Goal: Task Accomplishment & Management: Manage account settings

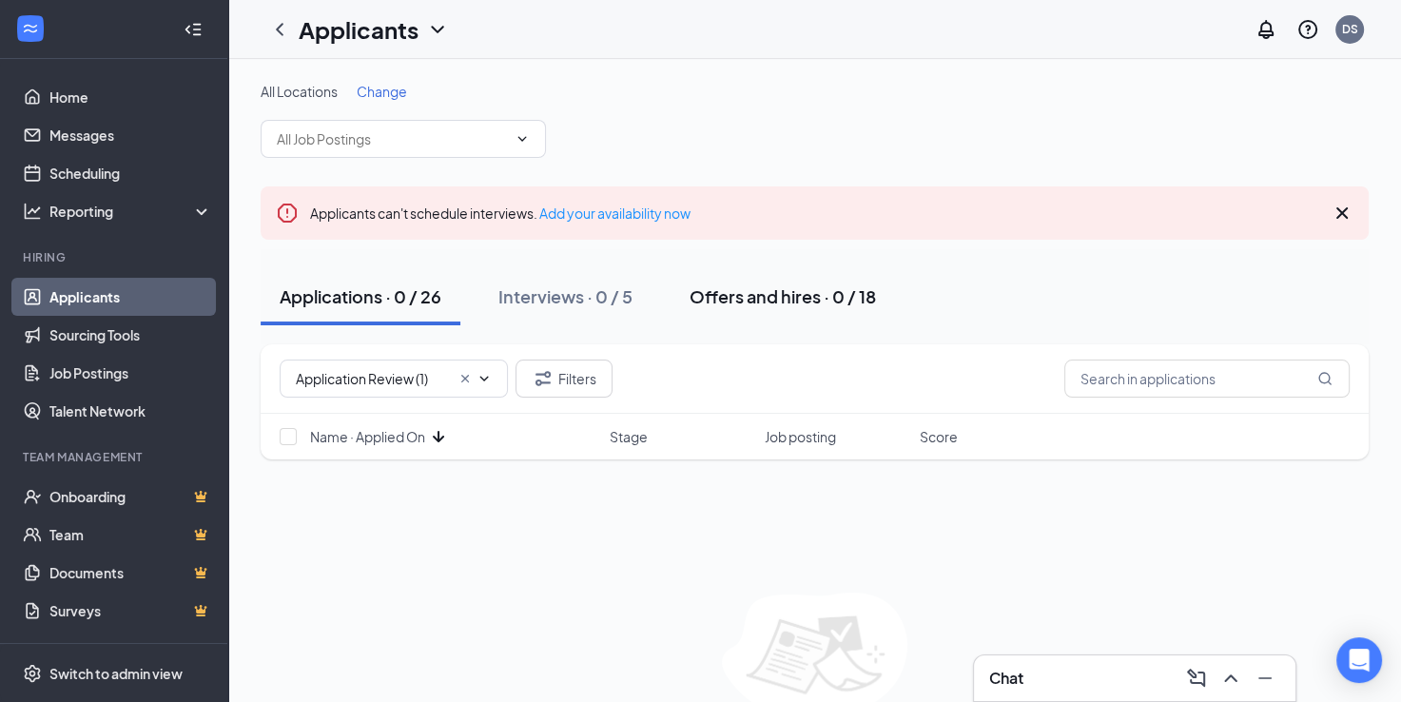
click at [789, 305] on div "Offers and hires · 0 / 18" at bounding box center [782, 296] width 186 height 24
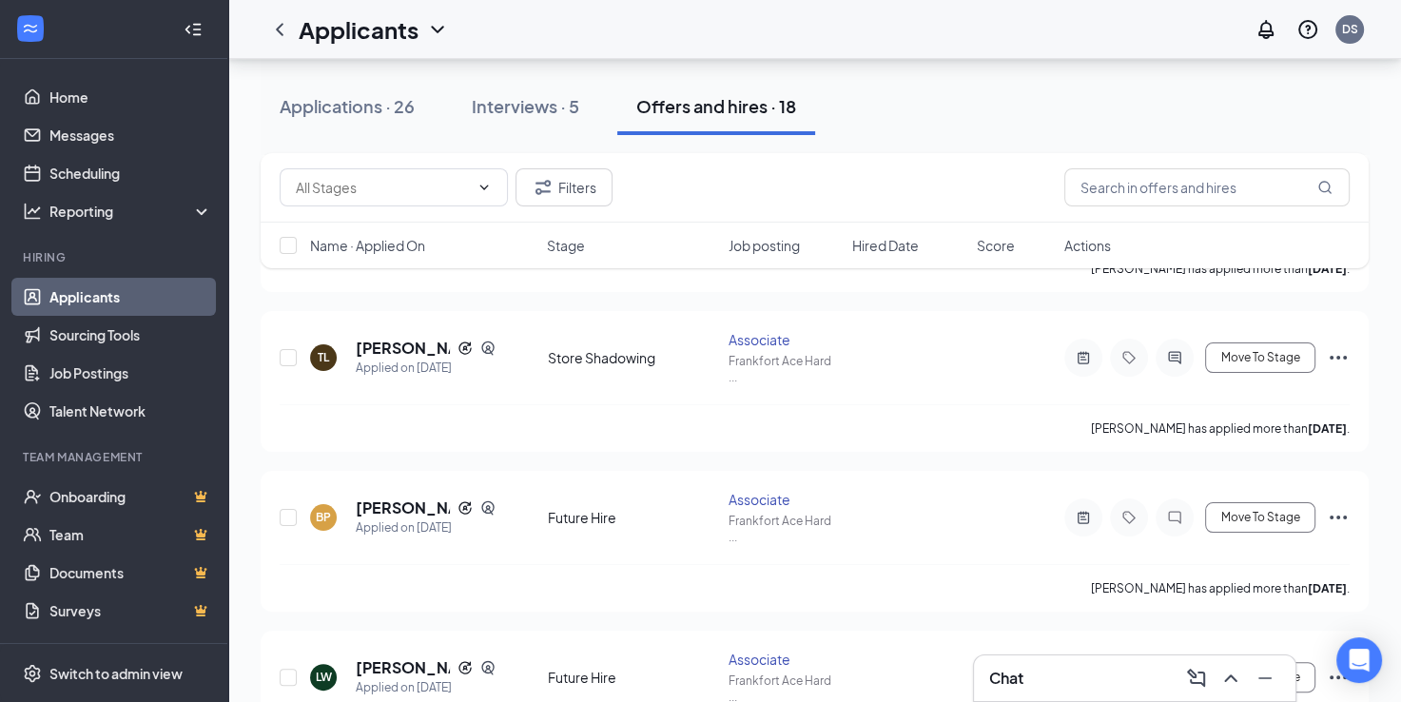
scroll to position [322, 0]
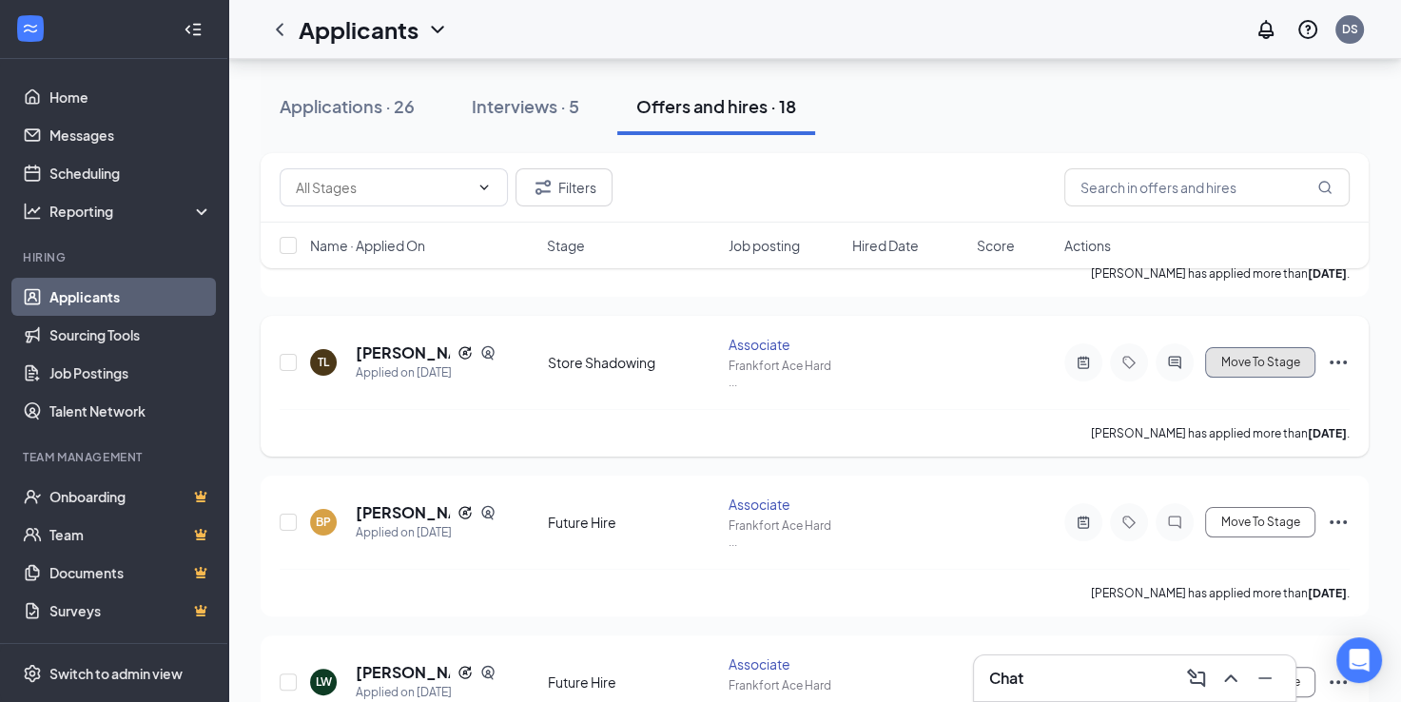
click at [1263, 356] on span "Move To Stage" at bounding box center [1260, 362] width 79 height 13
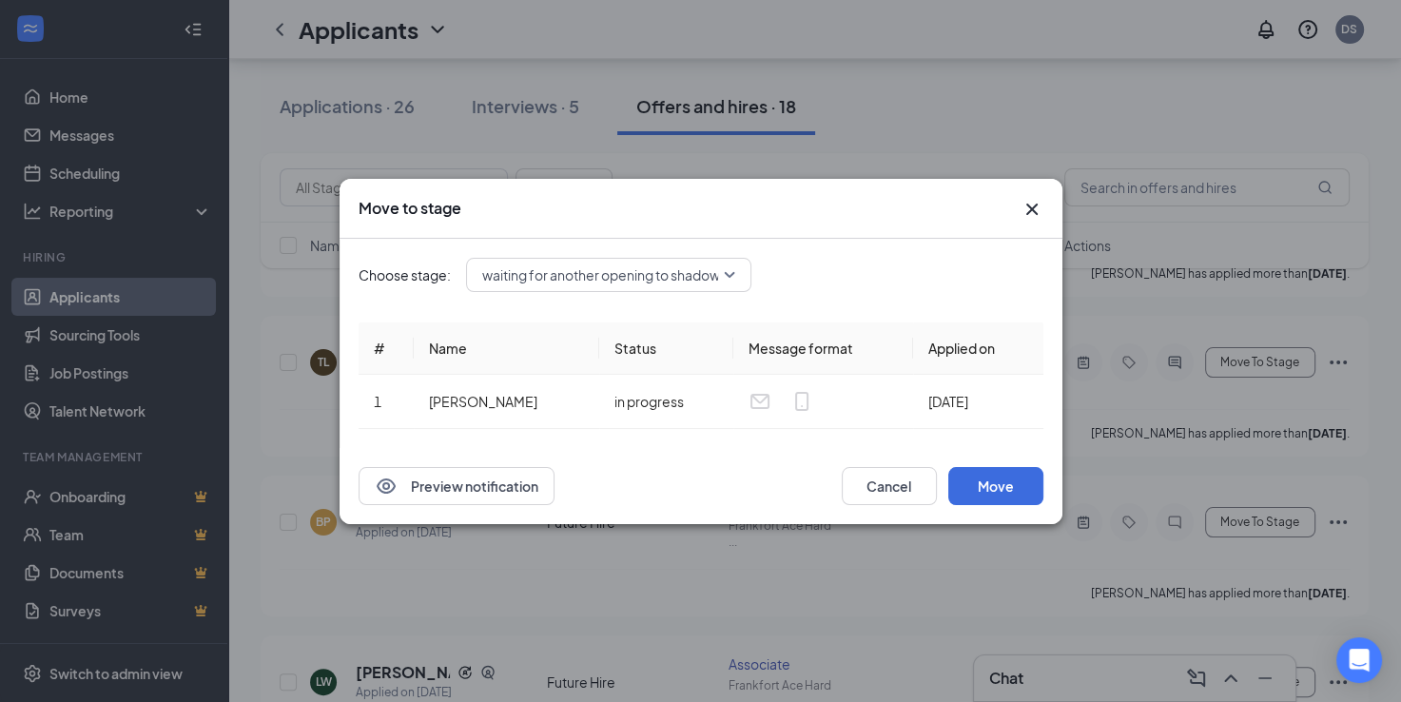
click at [725, 270] on span "waiting for another opening to shadow (next stage)" at bounding box center [638, 275] width 313 height 29
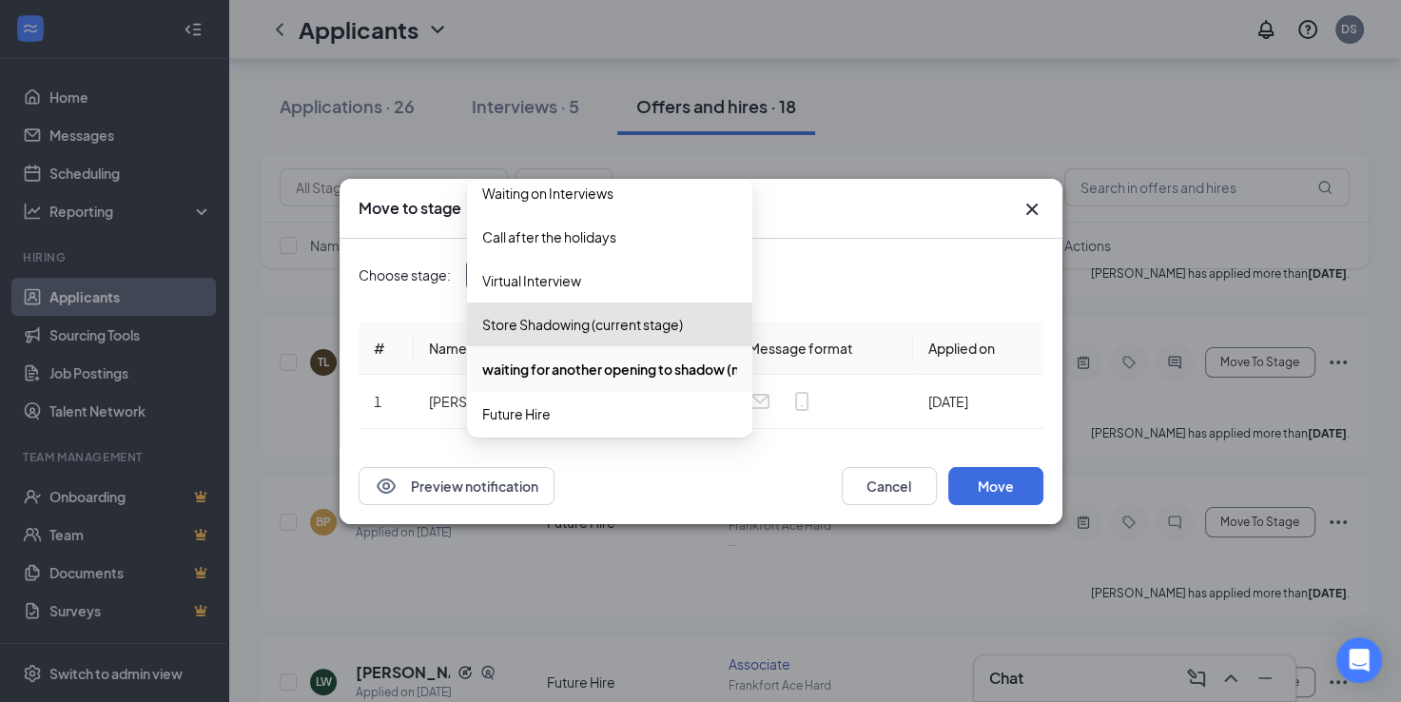
scroll to position [196, 0]
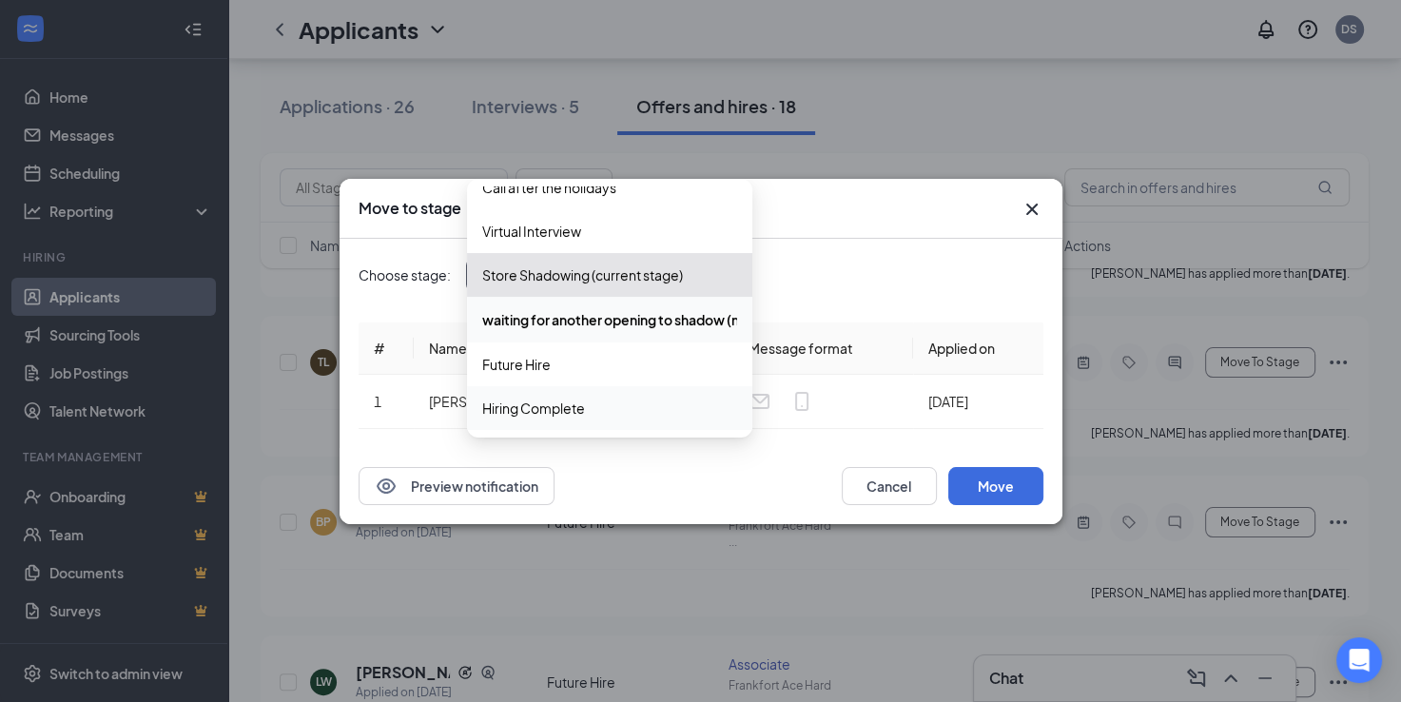
click at [687, 408] on span "Hiring Complete" at bounding box center [609, 407] width 255 height 21
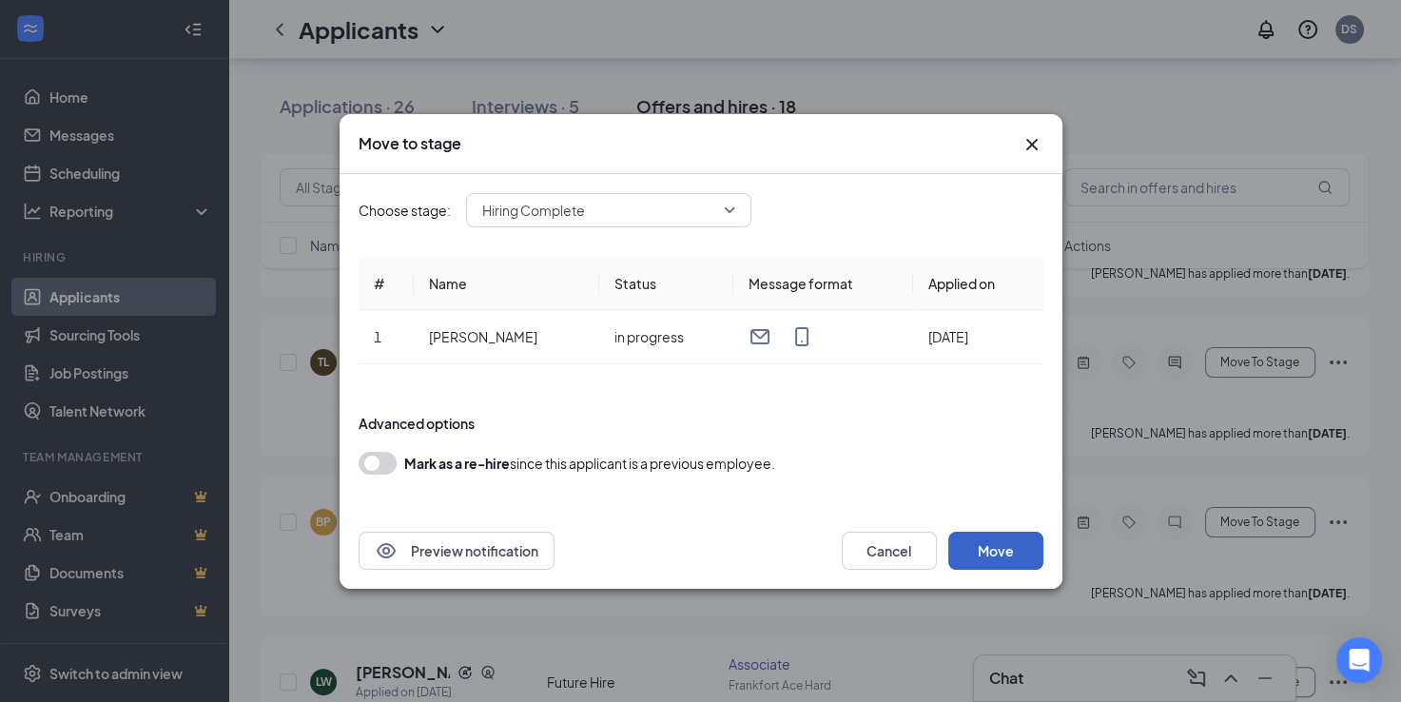
click at [981, 543] on button "Move" at bounding box center [995, 550] width 95 height 38
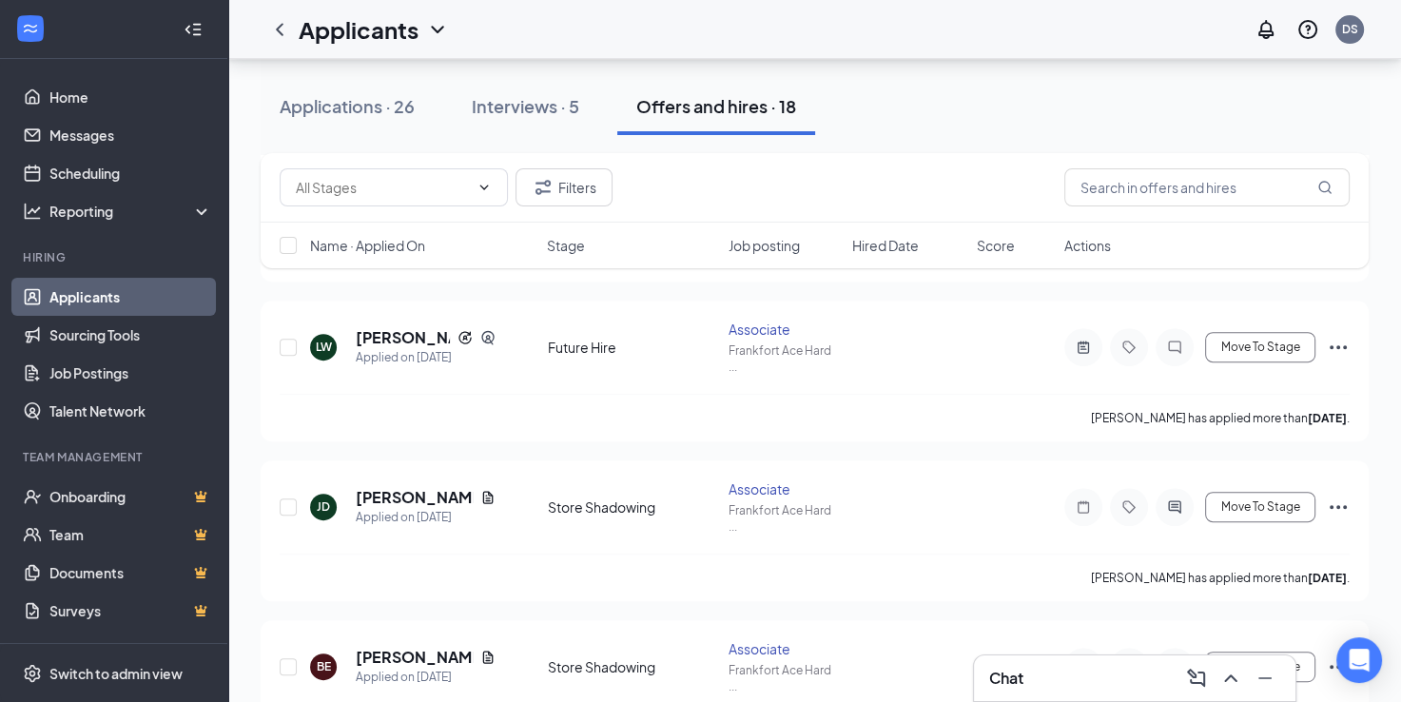
scroll to position [661, 0]
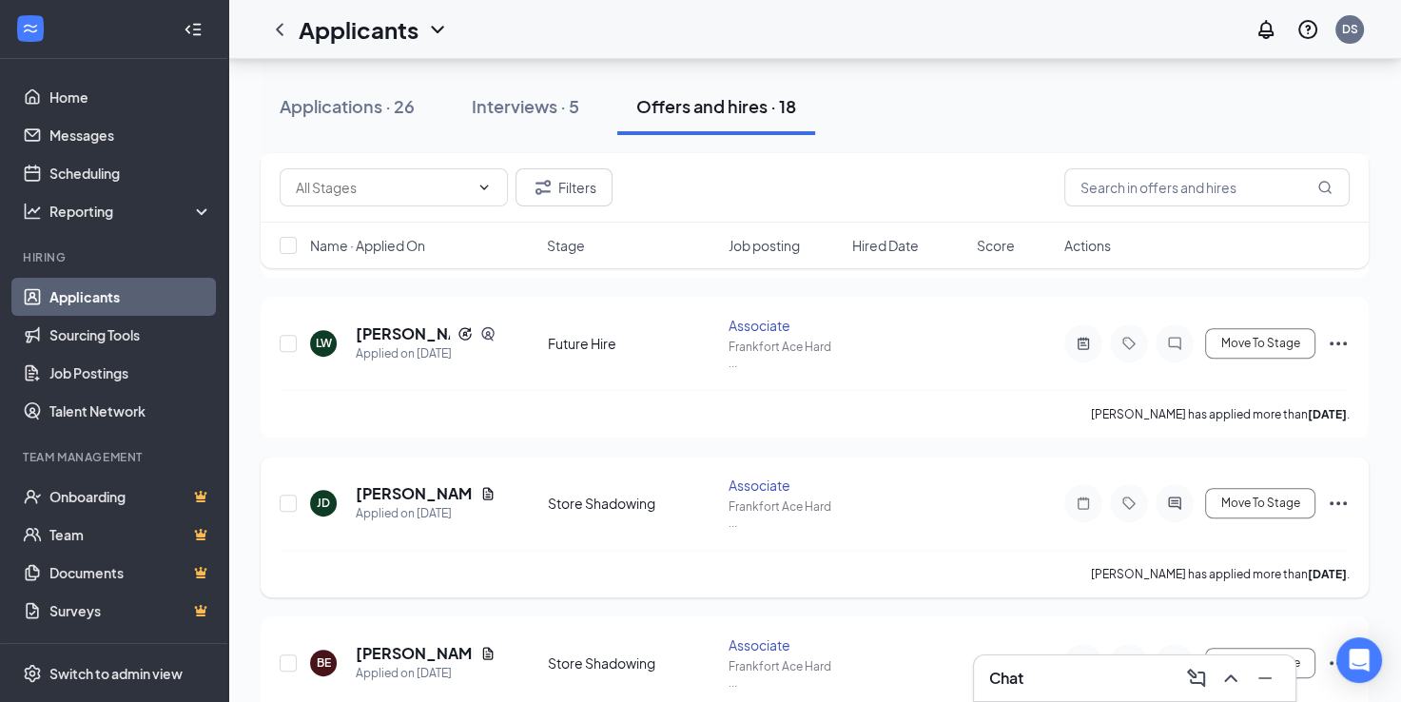
click at [1335, 492] on icon "Ellipses" at bounding box center [1337, 503] width 23 height 23
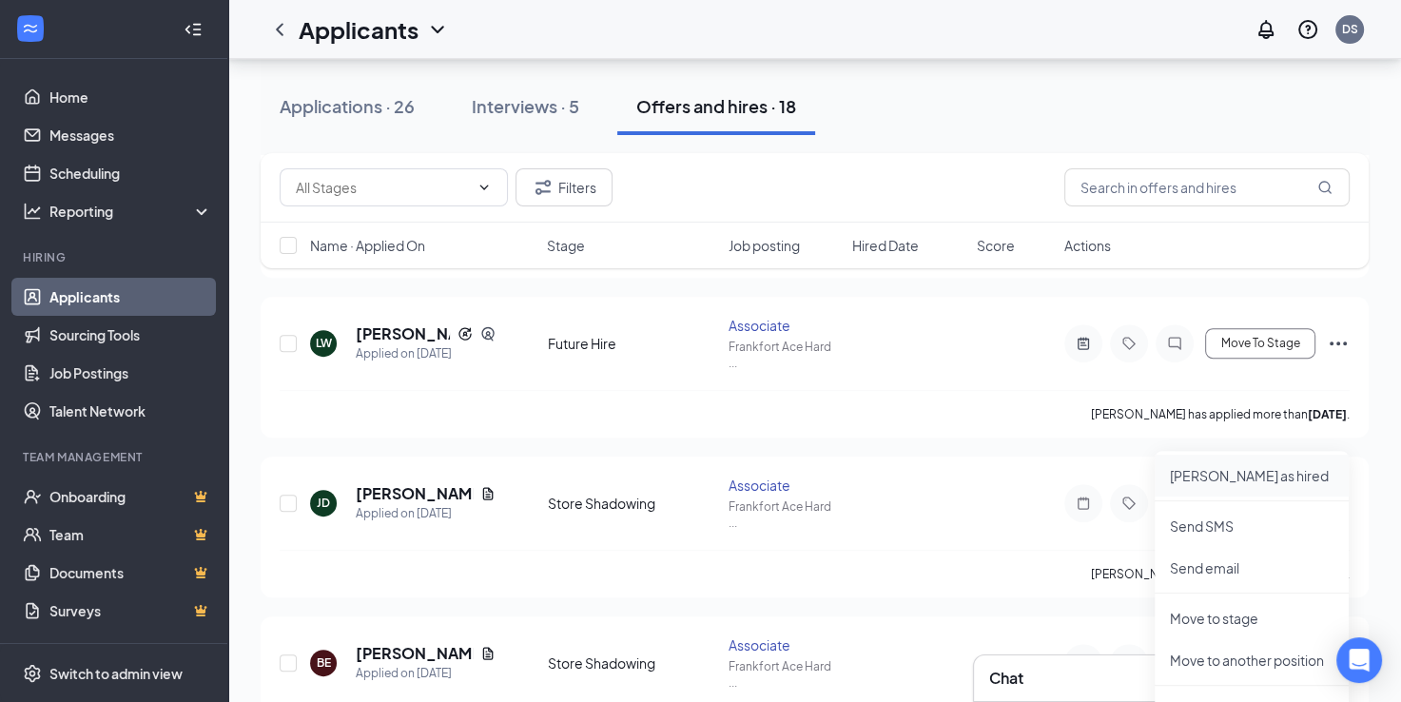
click at [1263, 471] on p "[PERSON_NAME] as hired" at bounding box center [1251, 475] width 164 height 19
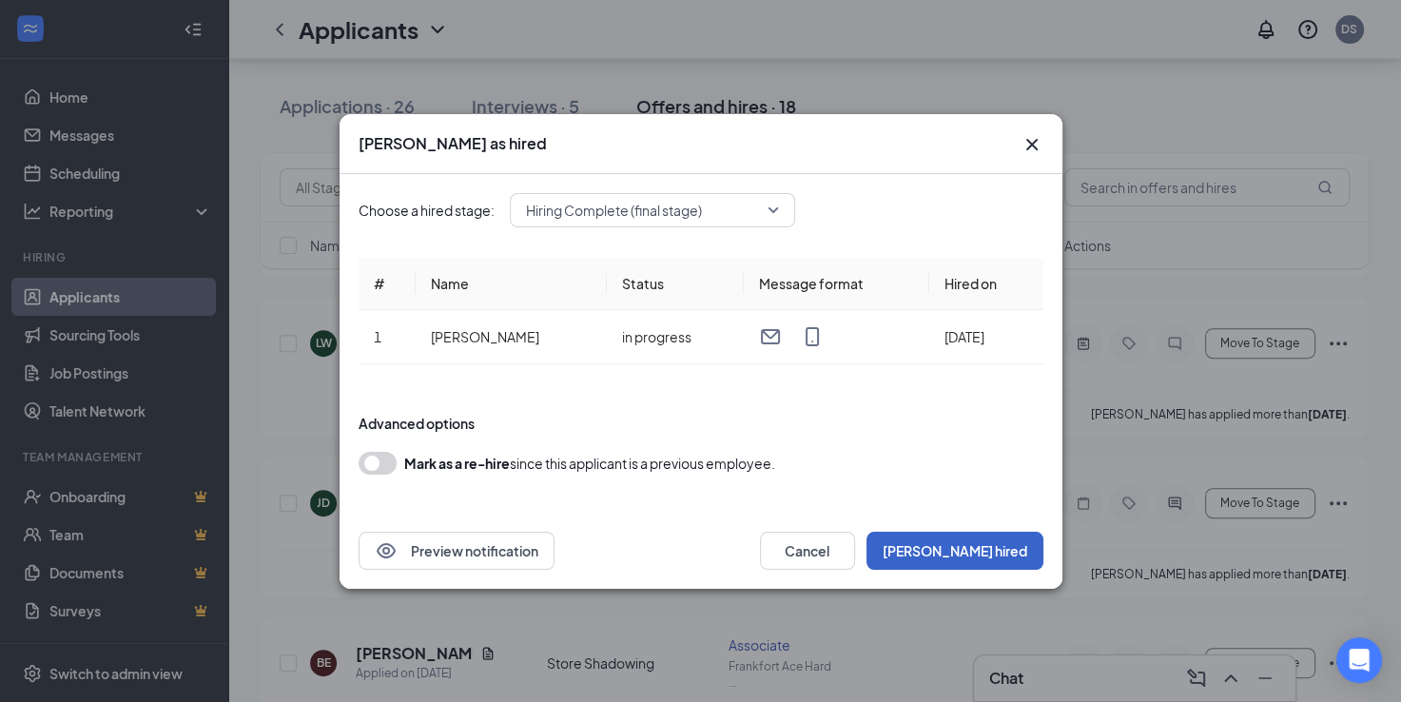
click at [1001, 543] on button "[PERSON_NAME] hired" at bounding box center [954, 550] width 177 height 38
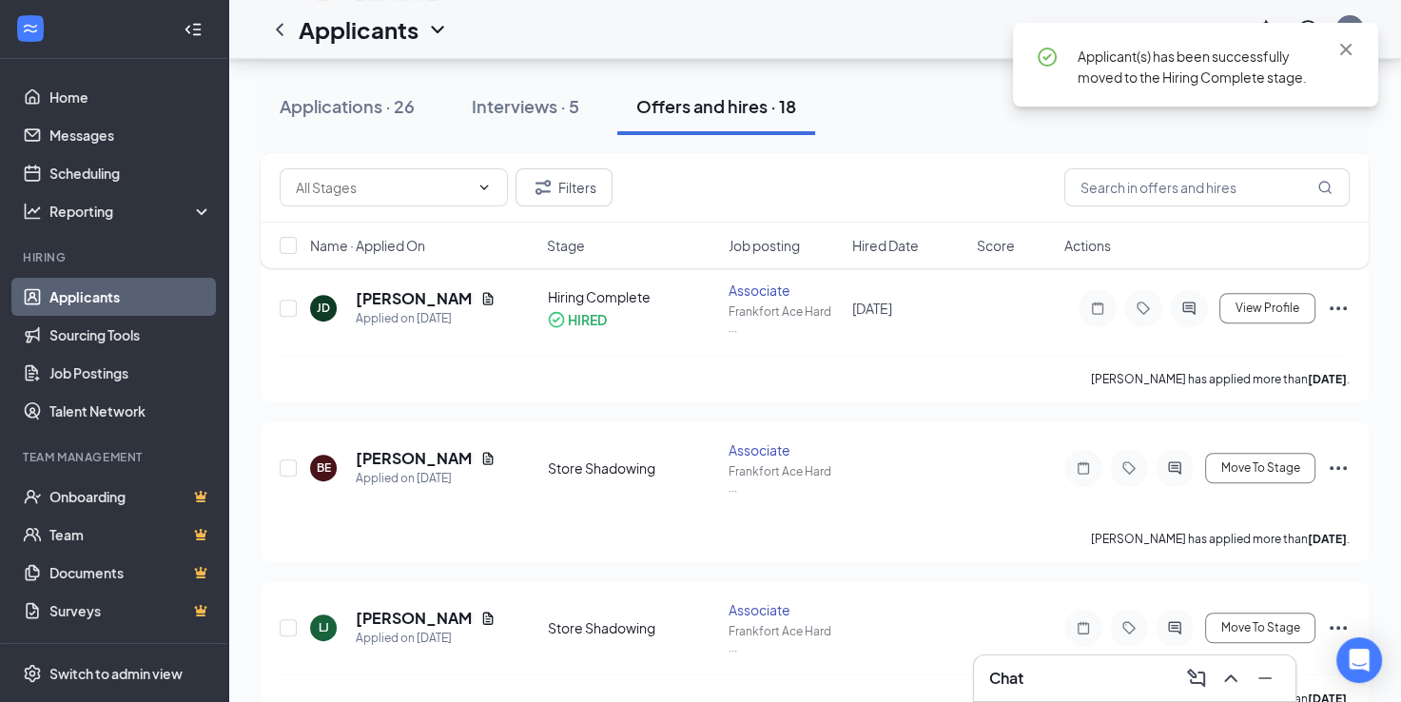
scroll to position [863, 0]
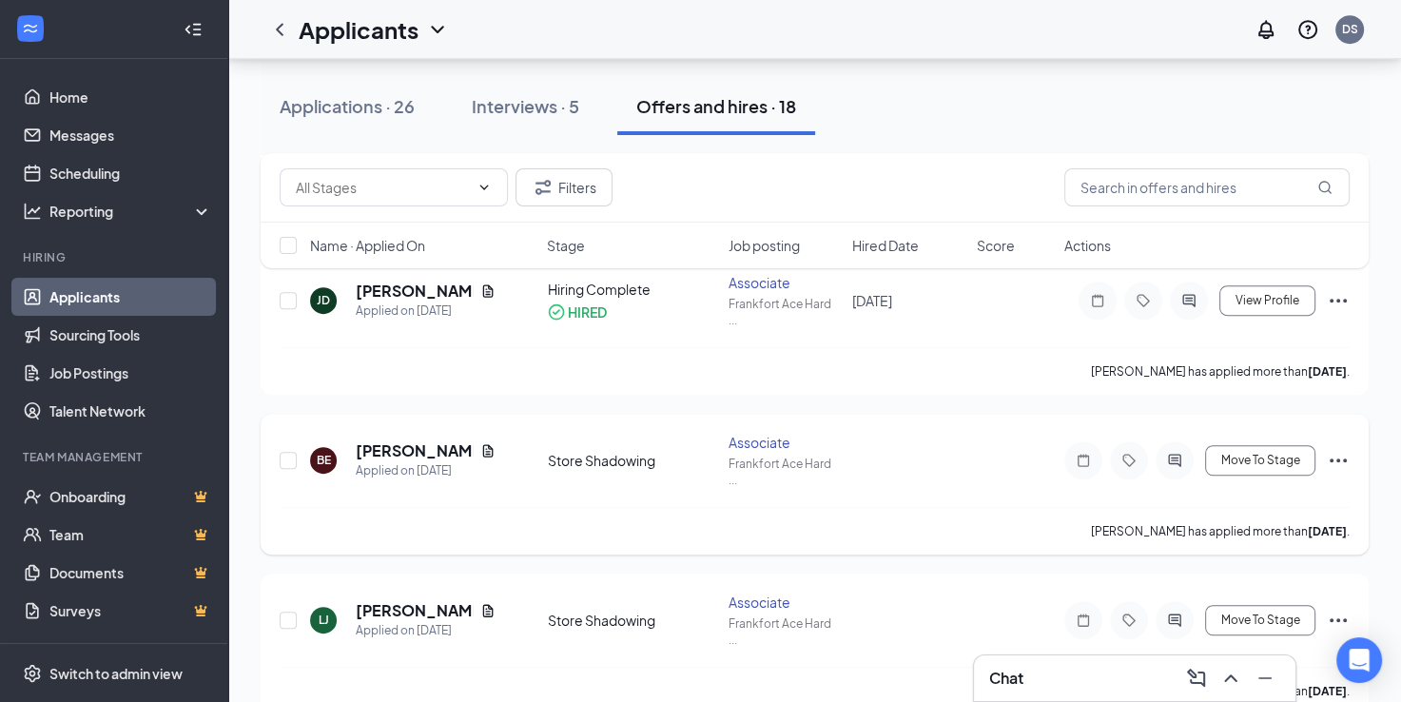
click at [1343, 458] on icon "Ellipses" at bounding box center [1337, 460] width 17 height 4
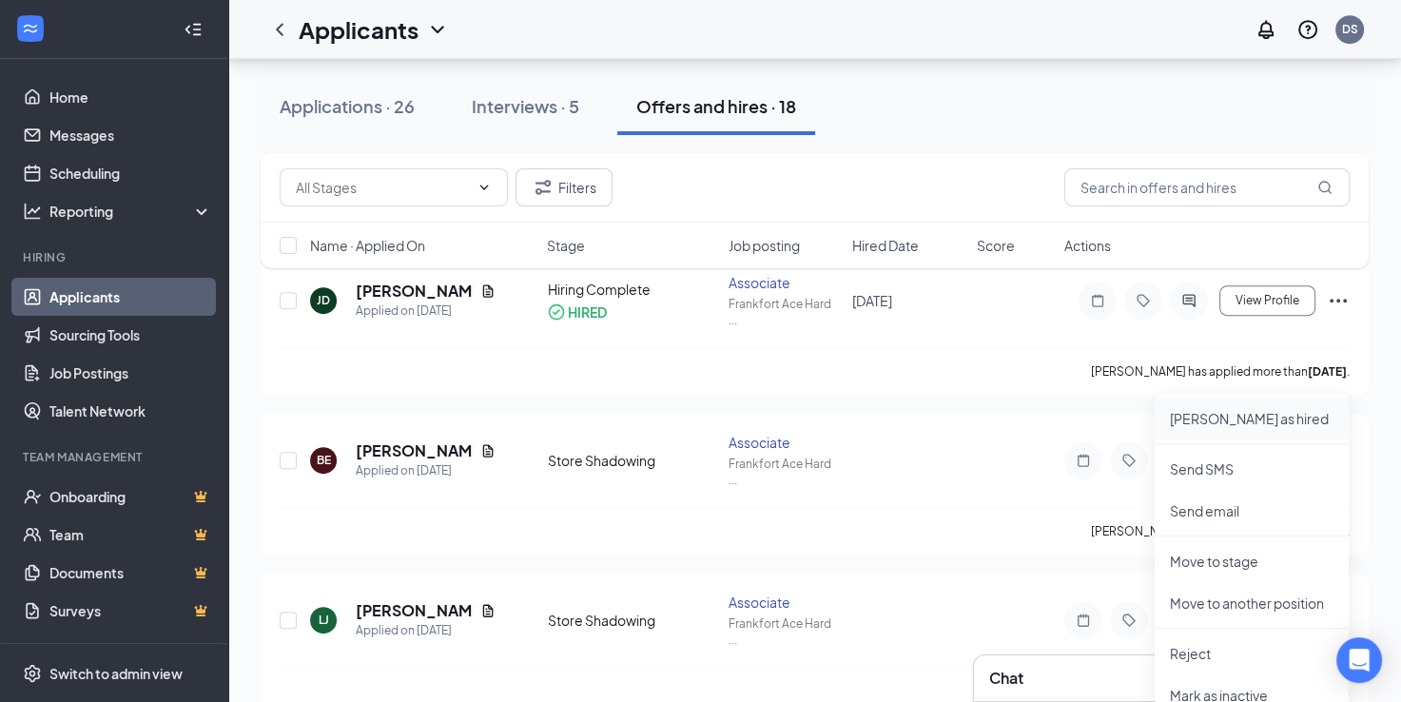
click at [1242, 415] on p "[PERSON_NAME] as hired" at bounding box center [1251, 418] width 164 height 19
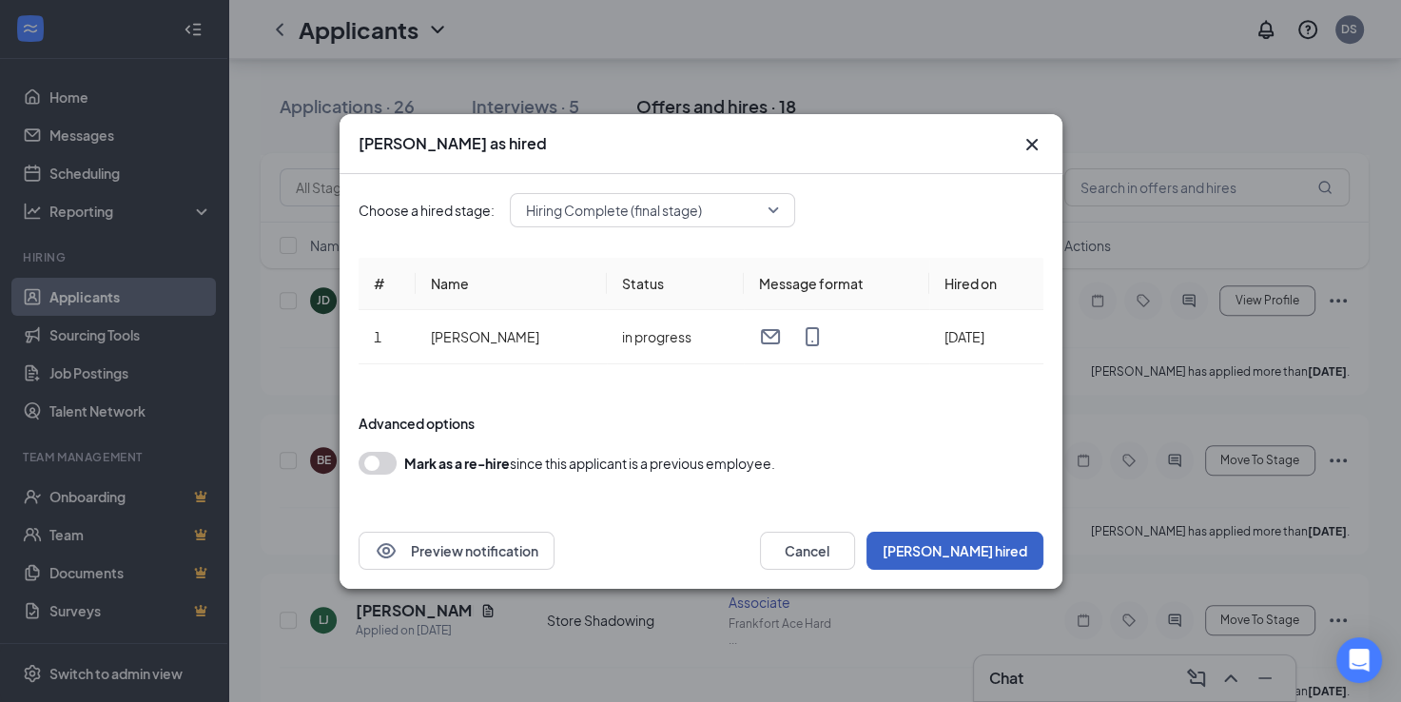
click at [1002, 548] on button "[PERSON_NAME] hired" at bounding box center [954, 550] width 177 height 38
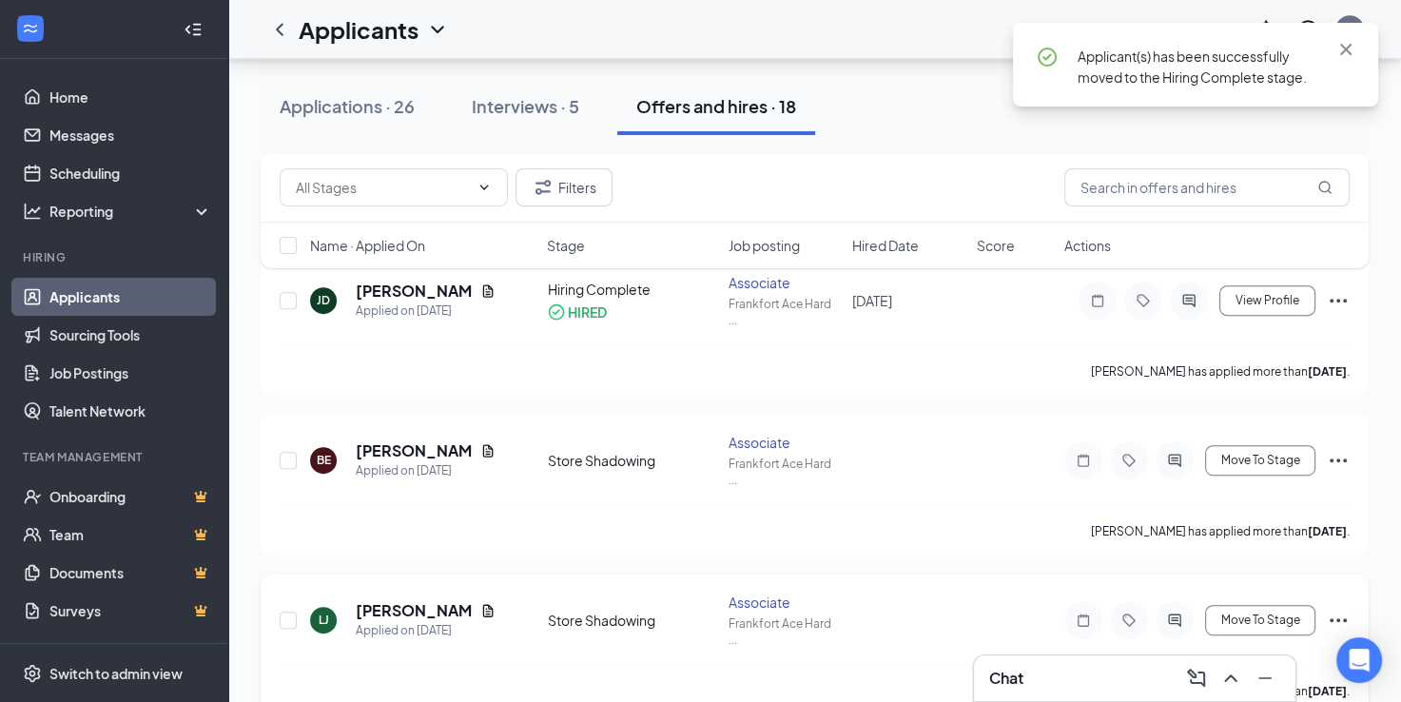
click at [1334, 609] on icon "Ellipses" at bounding box center [1337, 620] width 23 height 23
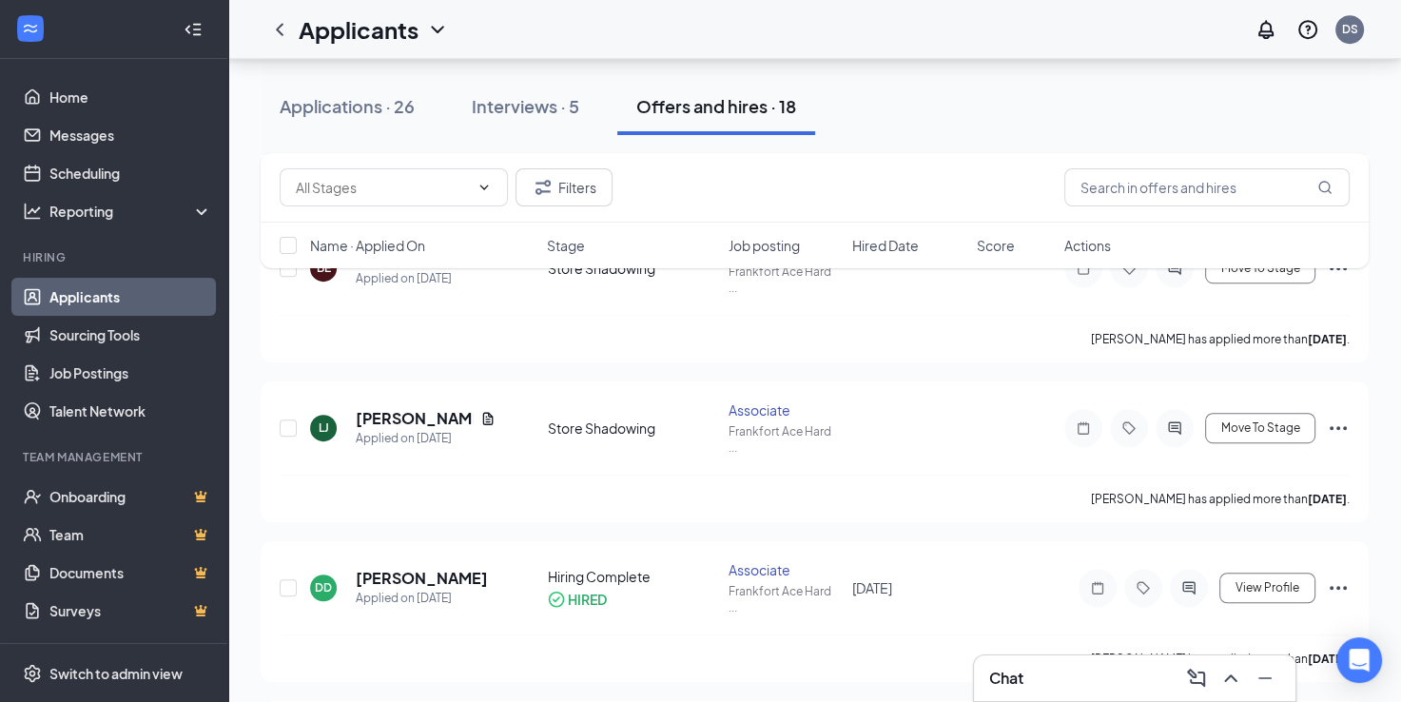
scroll to position [1063, 0]
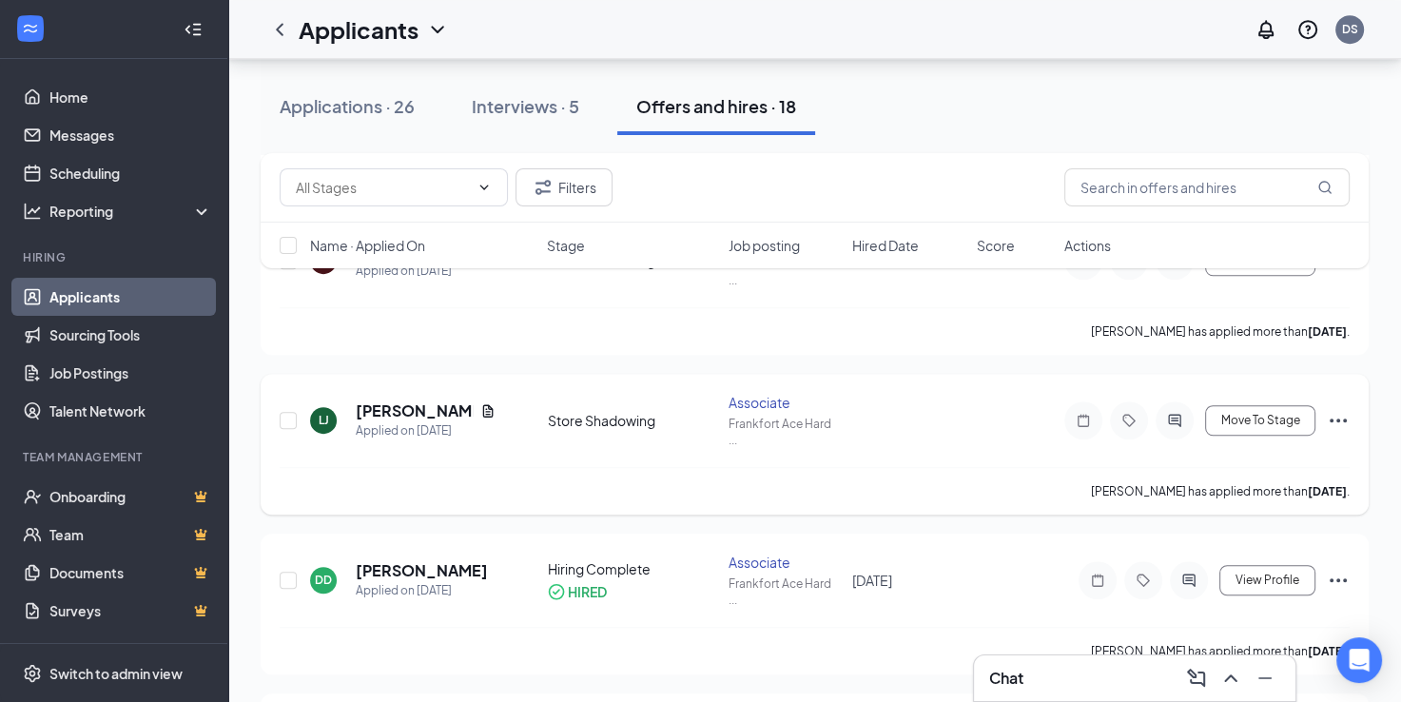
click at [1338, 409] on icon "Ellipses" at bounding box center [1337, 420] width 23 height 23
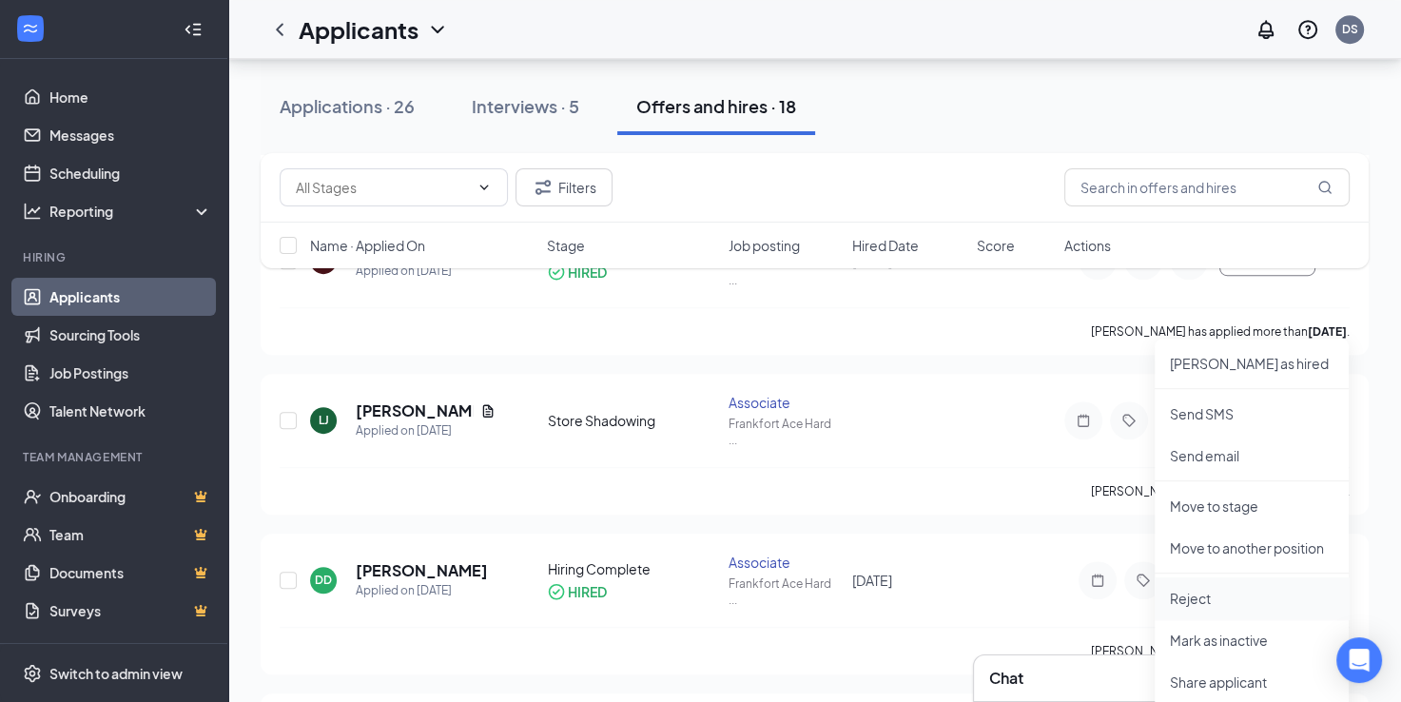
click at [1220, 601] on p "Reject" at bounding box center [1251, 598] width 164 height 19
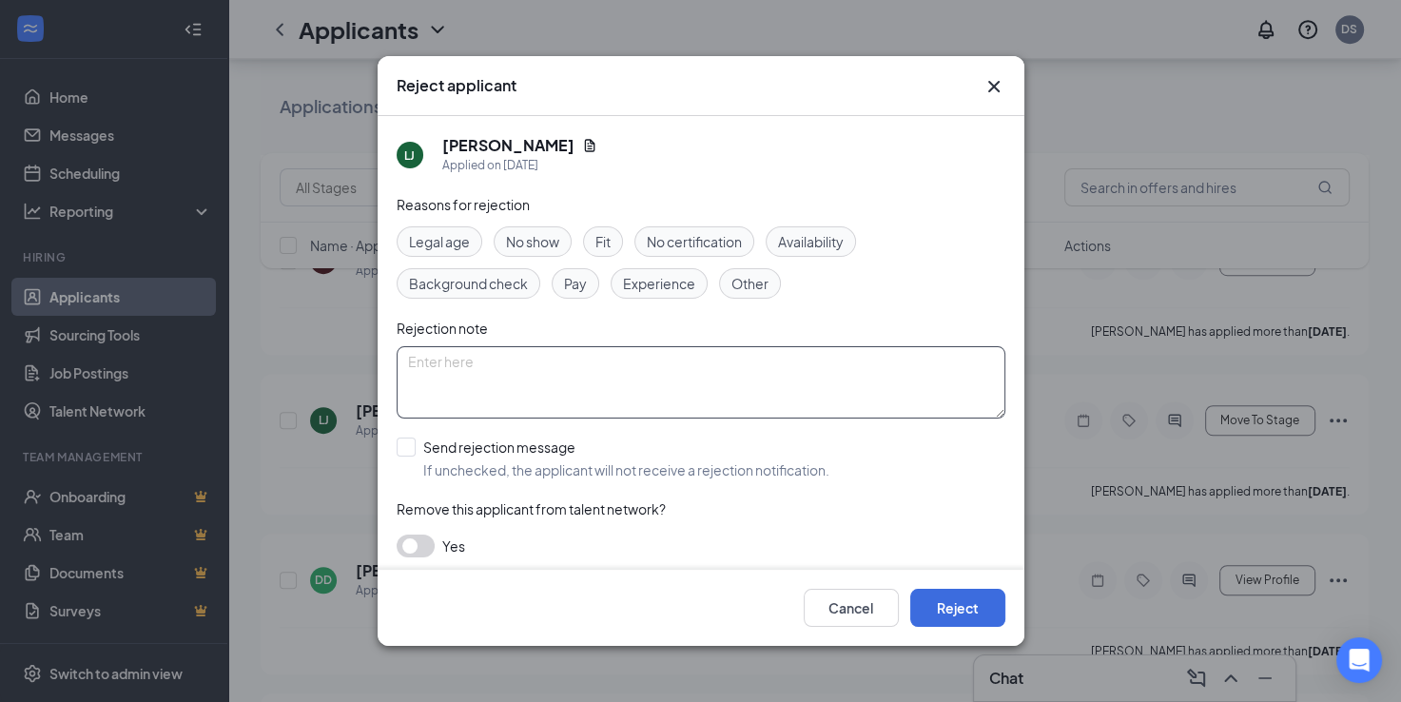
click at [459, 368] on textarea at bounding box center [700, 382] width 609 height 72
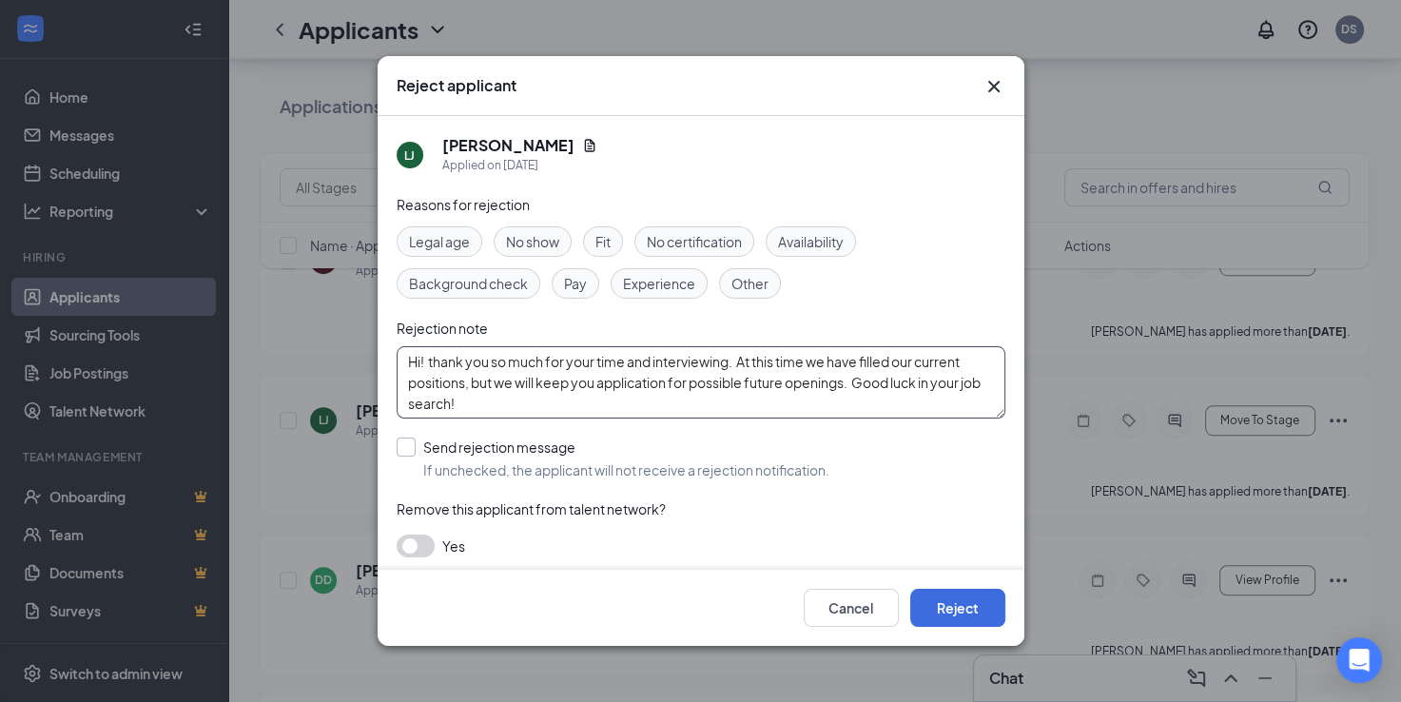
type textarea "Hi! thank you so much for your time and interviewing. At this time we have fill…"
click at [406, 449] on input "Send rejection message If unchecked, the applicant will not receive a rejection…" at bounding box center [612, 458] width 433 height 42
checkbox input "true"
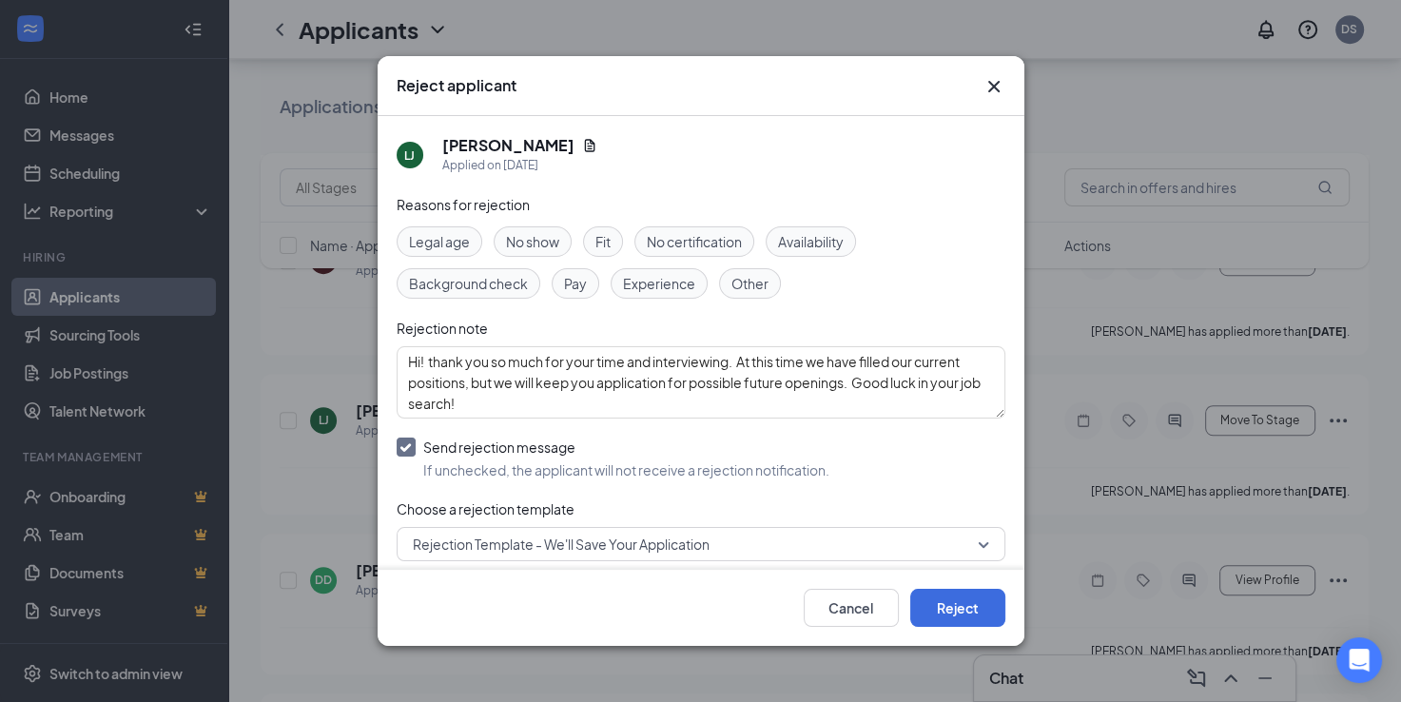
click at [606, 538] on span "Rejection Template - We'll Save Your Application" at bounding box center [561, 544] width 297 height 29
drag, startPoint x: 513, startPoint y: 401, endPoint x: 399, endPoint y: 325, distance: 137.1
click at [399, 325] on div "Reasons for rejection Legal age No show Fit No certification Availability Backg…" at bounding box center [700, 439] width 609 height 490
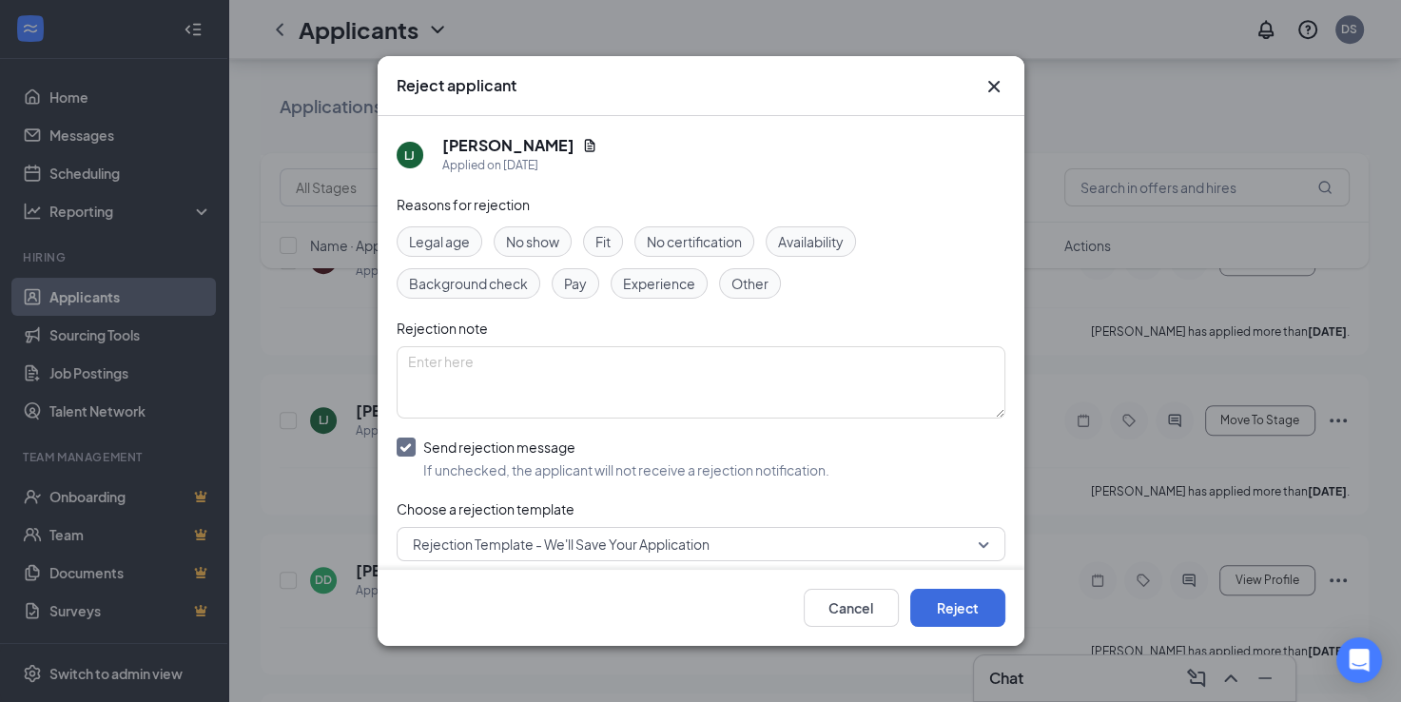
click at [407, 455] on input "Send rejection message If unchecked, the applicant will not receive a rejection…" at bounding box center [612, 458] width 433 height 42
checkbox input "false"
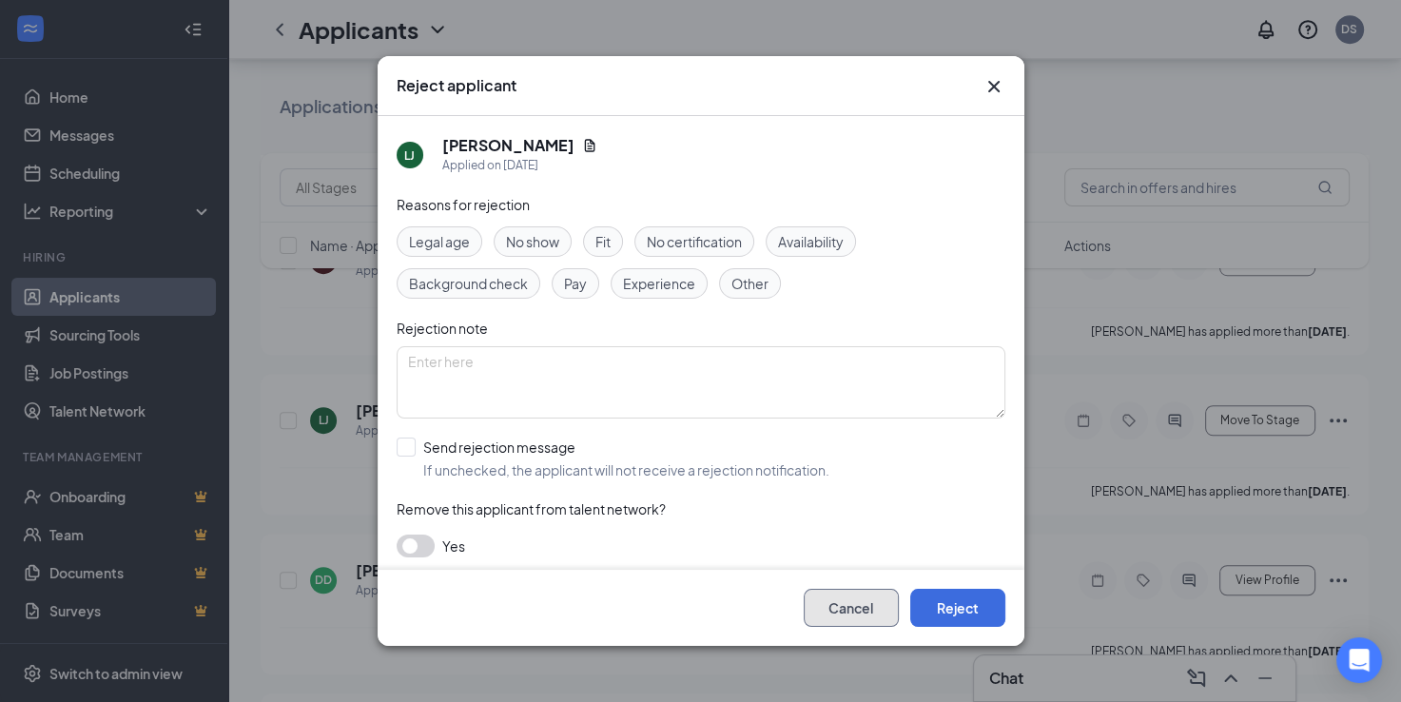
click at [856, 605] on button "Cancel" at bounding box center [850, 608] width 95 height 38
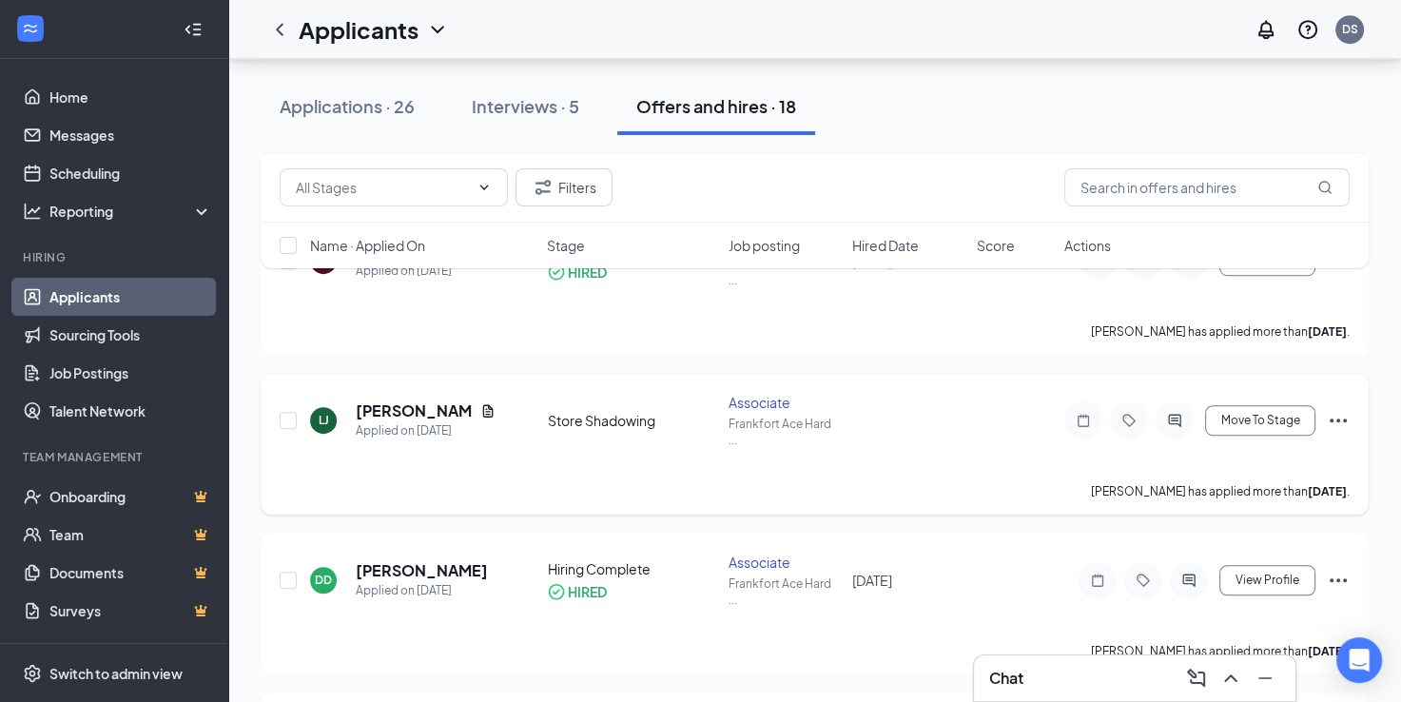
click at [1331, 409] on icon "Ellipses" at bounding box center [1337, 420] width 23 height 23
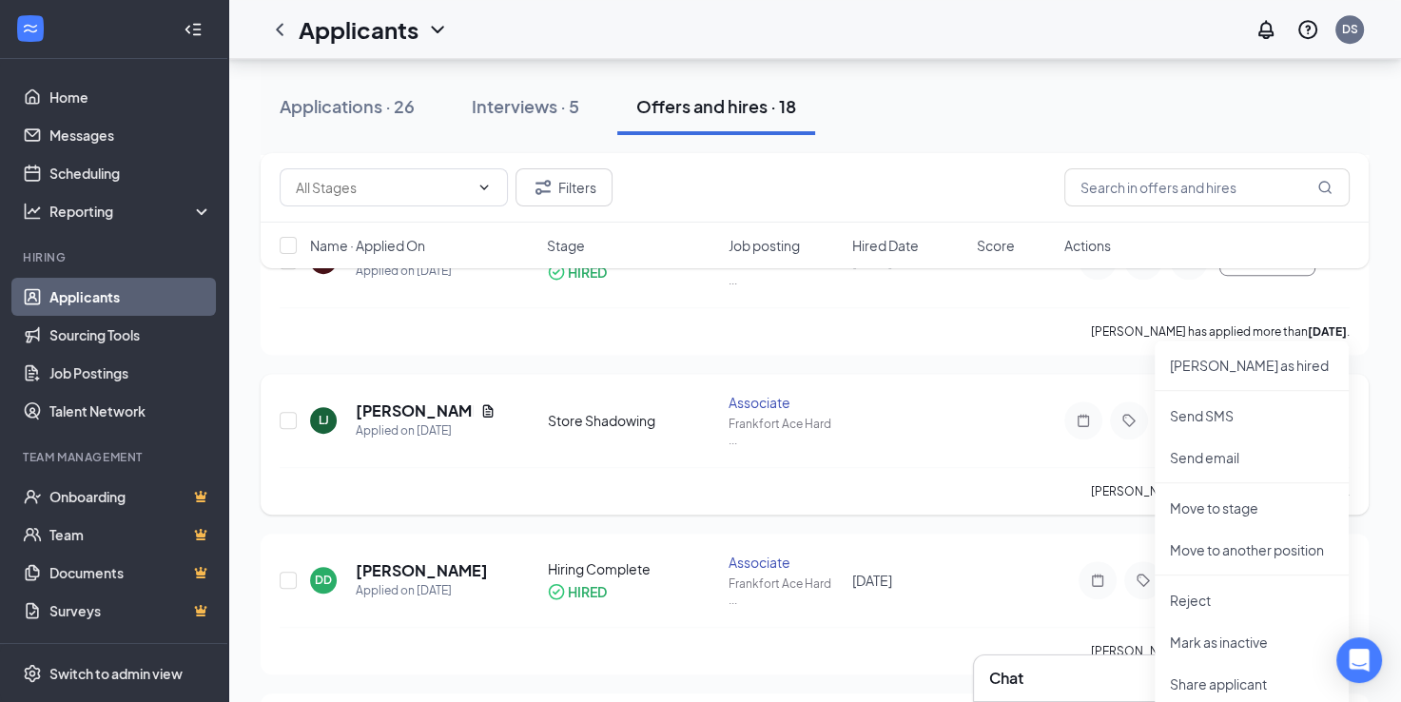
click at [1259, 414] on span "Move To Stage" at bounding box center [1260, 420] width 79 height 13
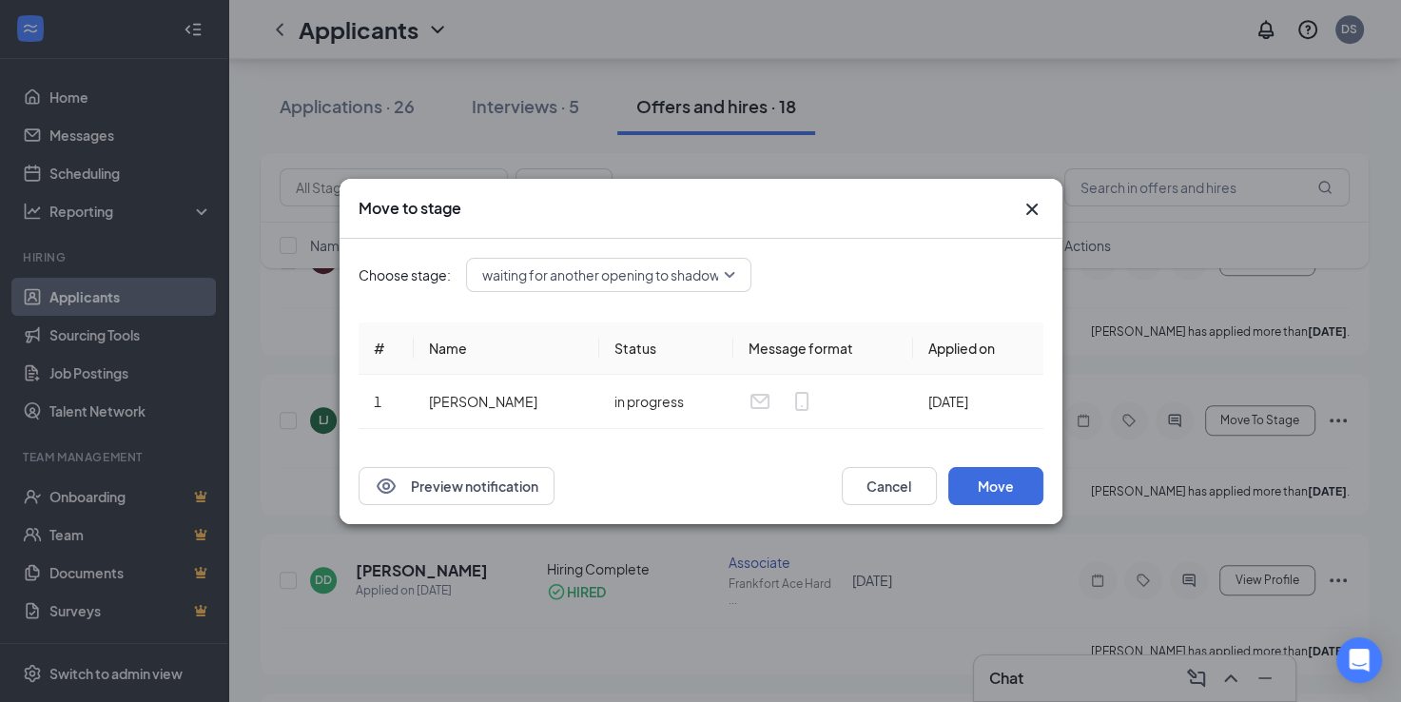
click at [725, 271] on div "waiting for another opening to shadow (next stage)" at bounding box center [608, 275] width 285 height 34
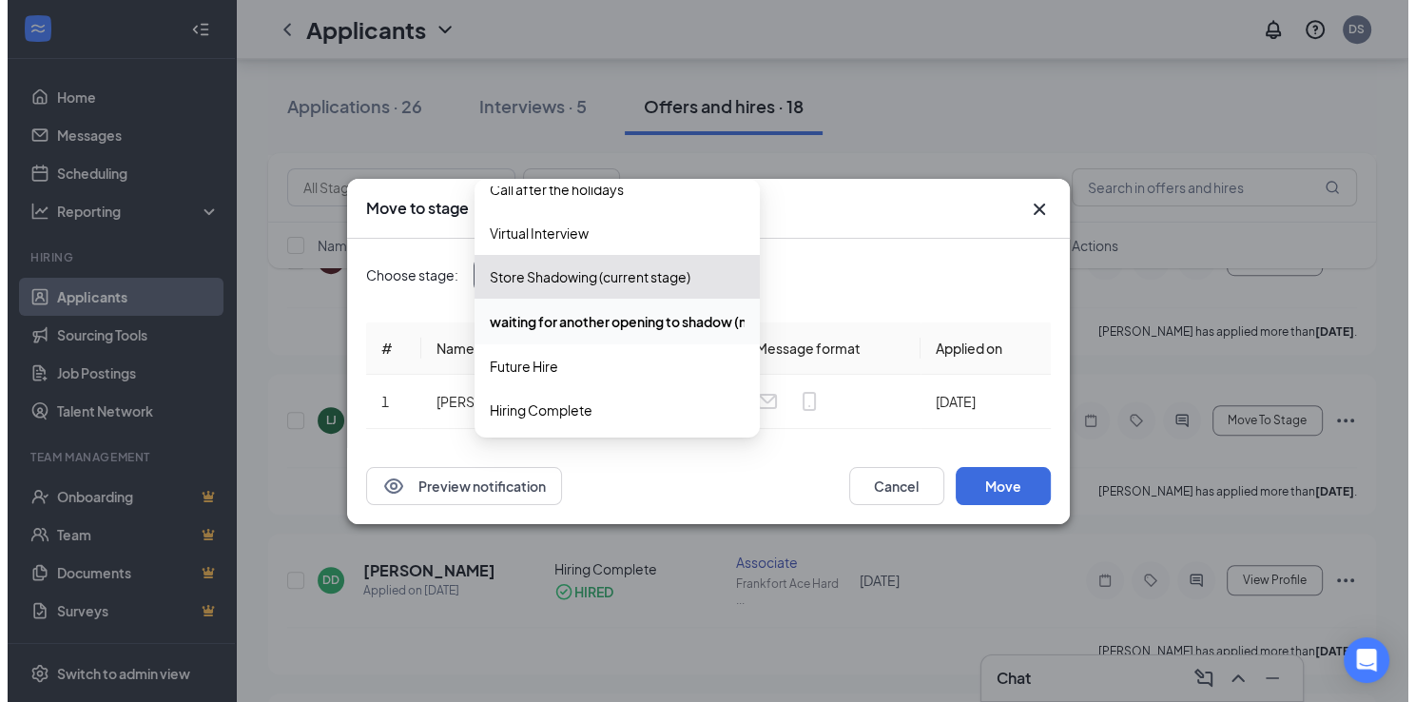
scroll to position [196, 0]
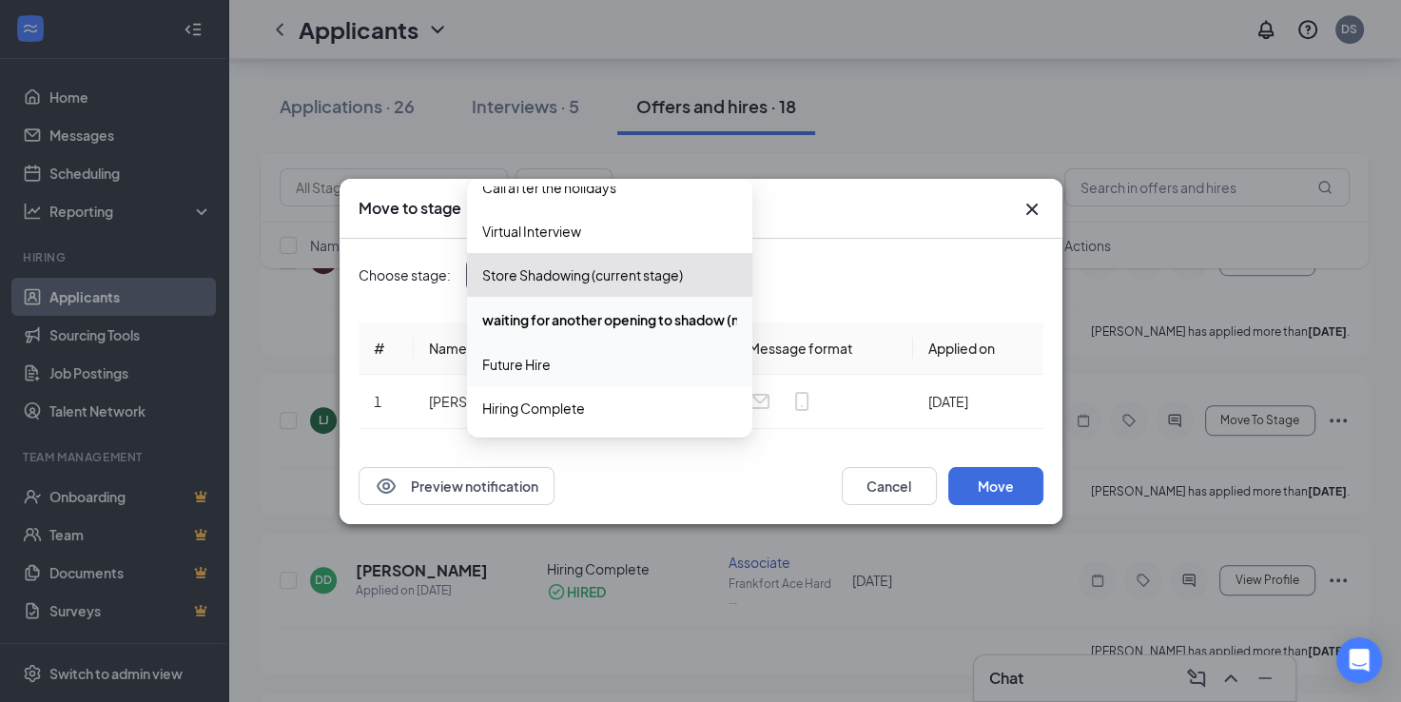
click at [686, 363] on span "Future Hire" at bounding box center [609, 364] width 255 height 21
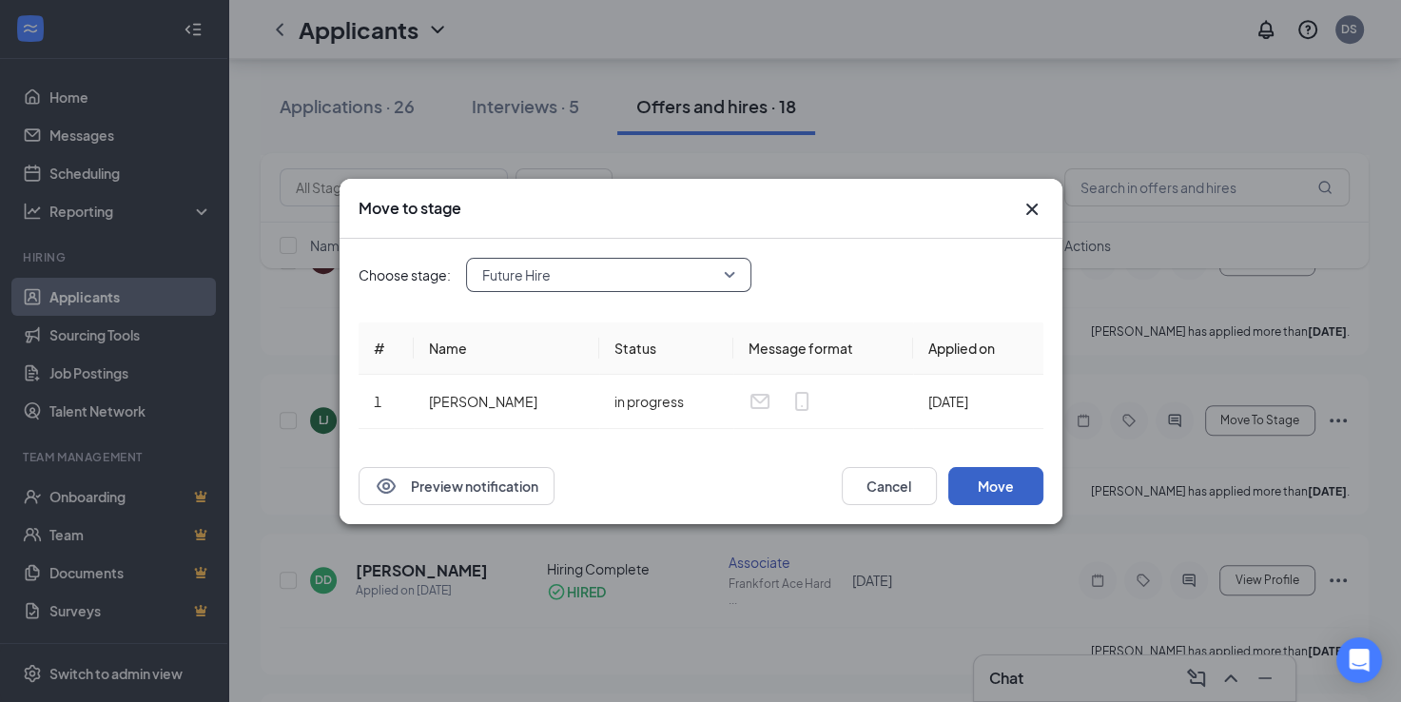
click at [1002, 477] on button "Move" at bounding box center [995, 486] width 95 height 38
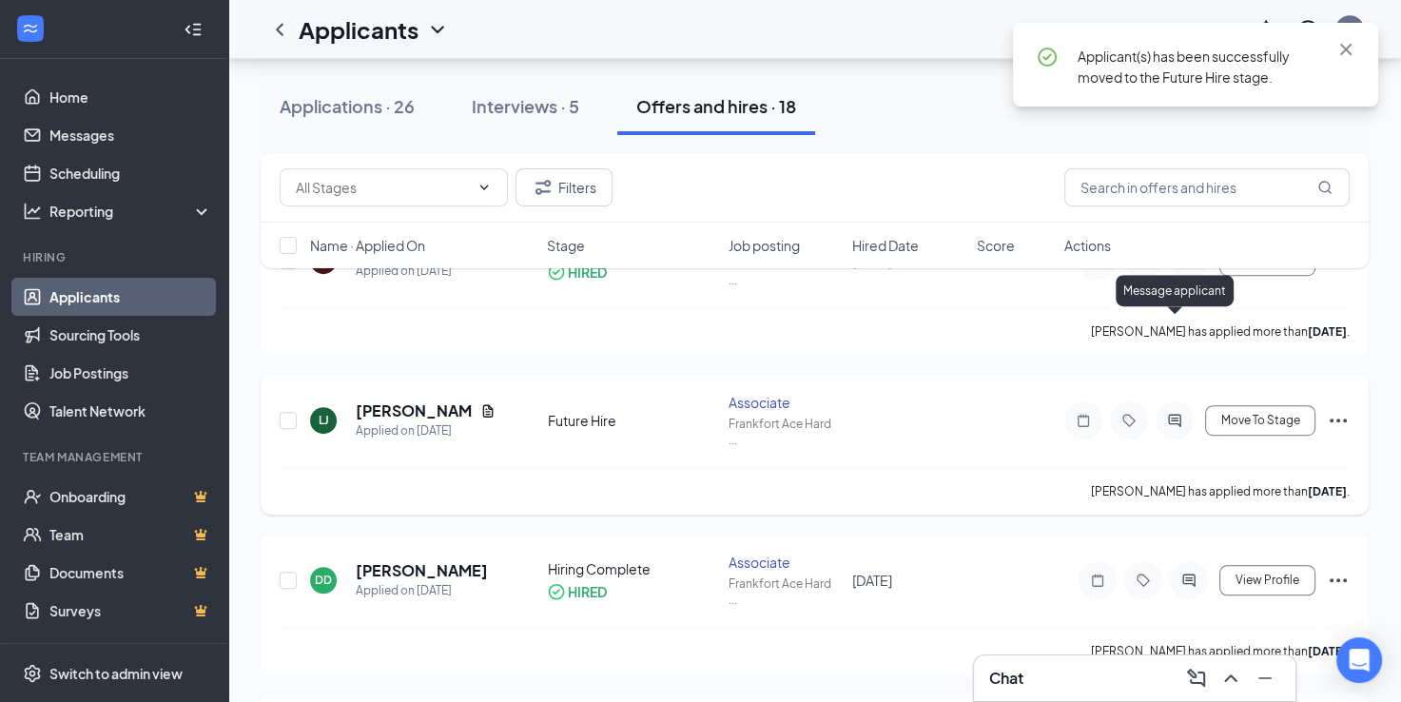
click at [1175, 413] on icon "ActiveChat" at bounding box center [1174, 420] width 23 height 15
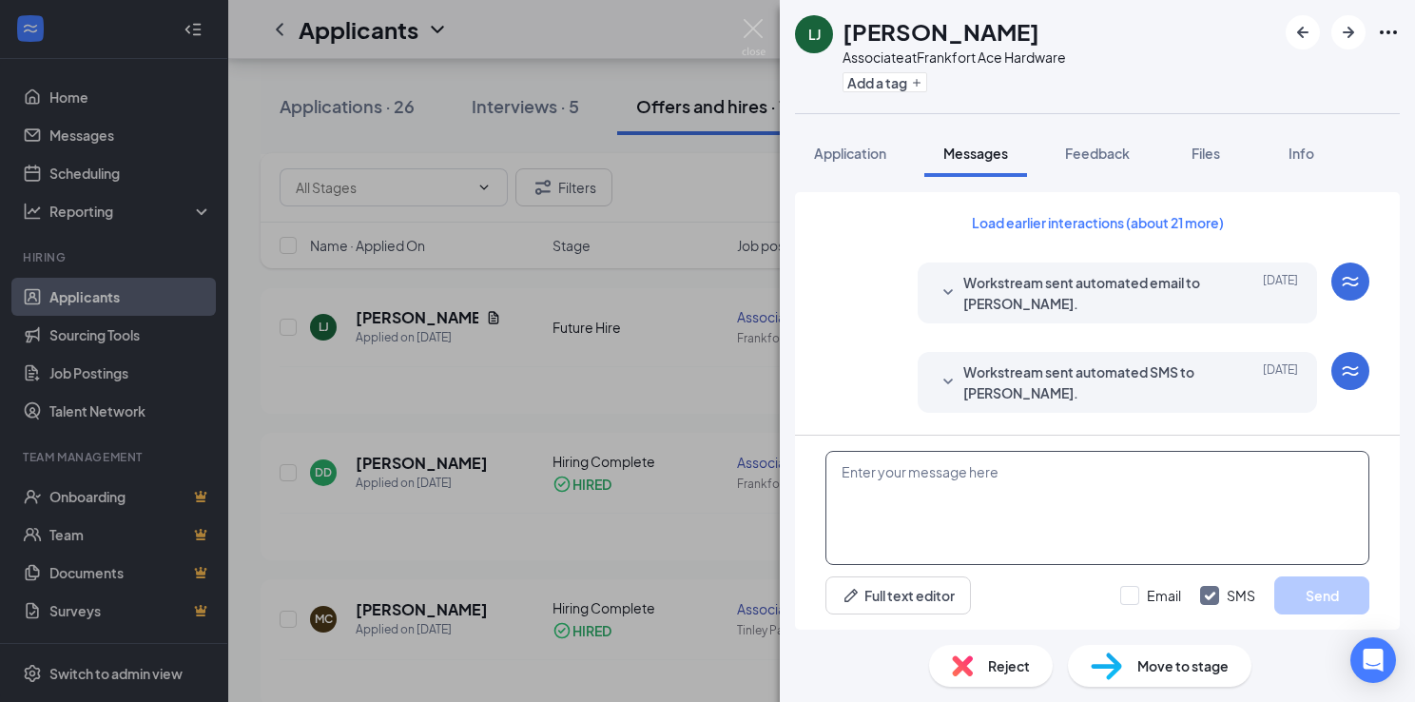
click at [917, 493] on textarea at bounding box center [1097, 508] width 544 height 114
paste textarea "Hi! thank you so much for your time and interviewing. At this time we have fill…"
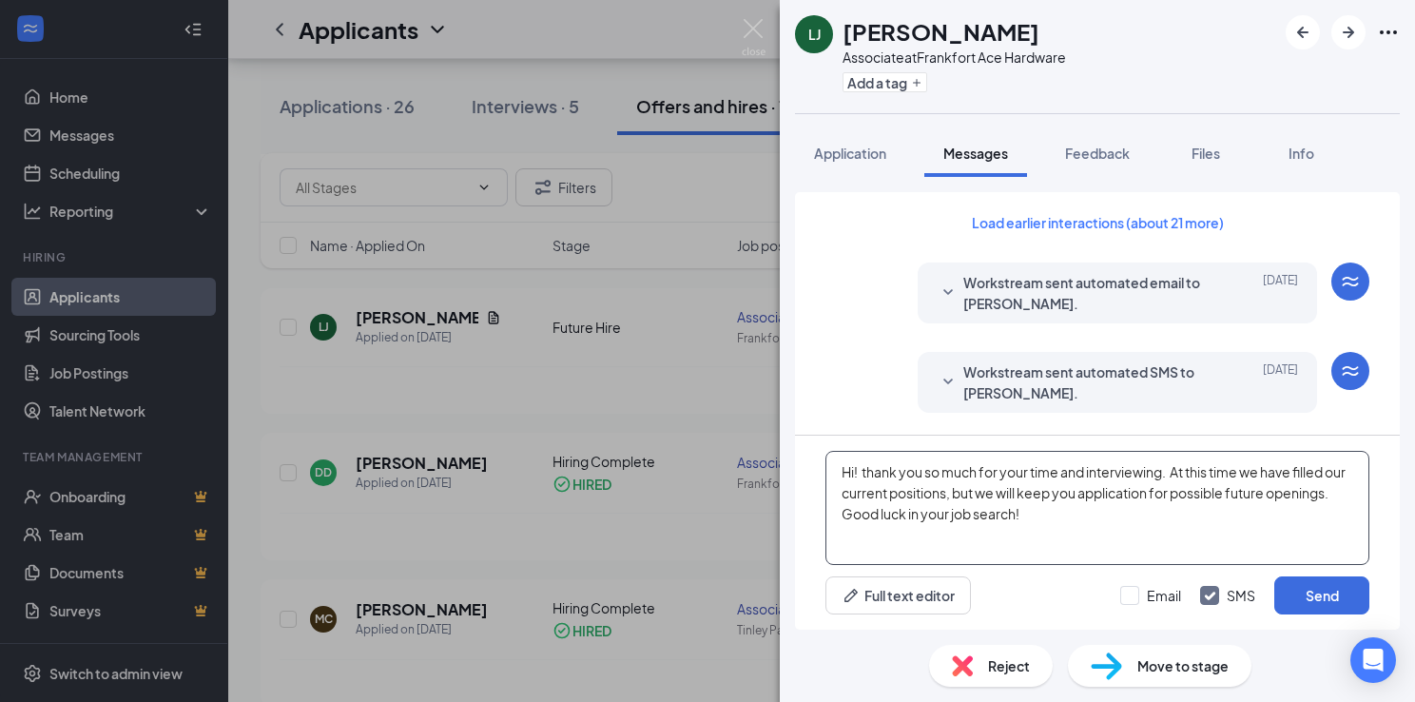
click at [872, 471] on textarea "Hi! thank you so much for your time and interviewing. At this time we have fill…" at bounding box center [1097, 508] width 544 height 114
click at [866, 474] on textarea "Hi! thank you so much for your time and interviewing. At this time we have fill…" at bounding box center [1097, 508] width 544 height 114
type textarea "Hi! Thank you so much for your time and interviewing. At this time, we have fil…"
click at [1132, 588] on input "Email" at bounding box center [1150, 595] width 61 height 19
checkbox input "true"
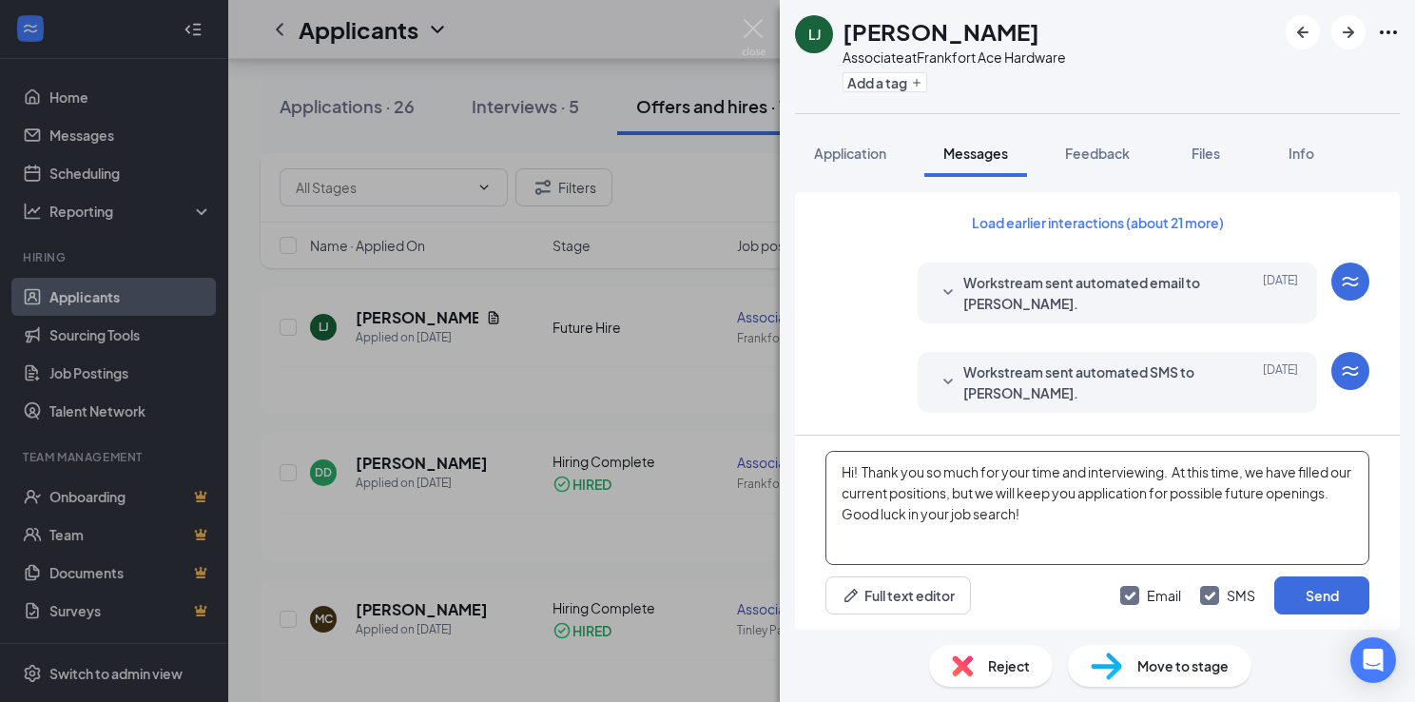
drag, startPoint x: 1144, startPoint y: 523, endPoint x: 742, endPoint y: 442, distance: 410.2
click at [742, 442] on div "[PERSON_NAME] Associate at Frankfort Ace Hardware Add a tag Application Message…" at bounding box center [707, 351] width 1415 height 702
click at [1324, 602] on button "Send" at bounding box center [1321, 595] width 95 height 38
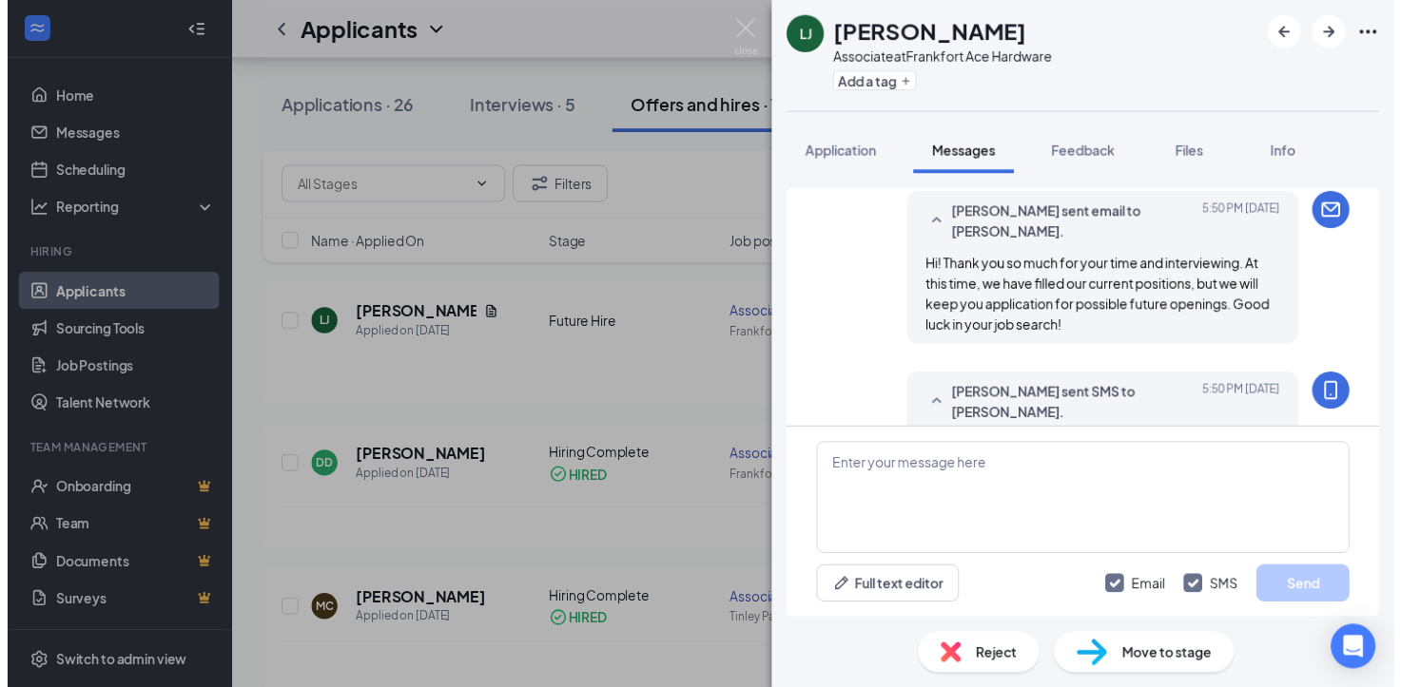
scroll to position [1200, 0]
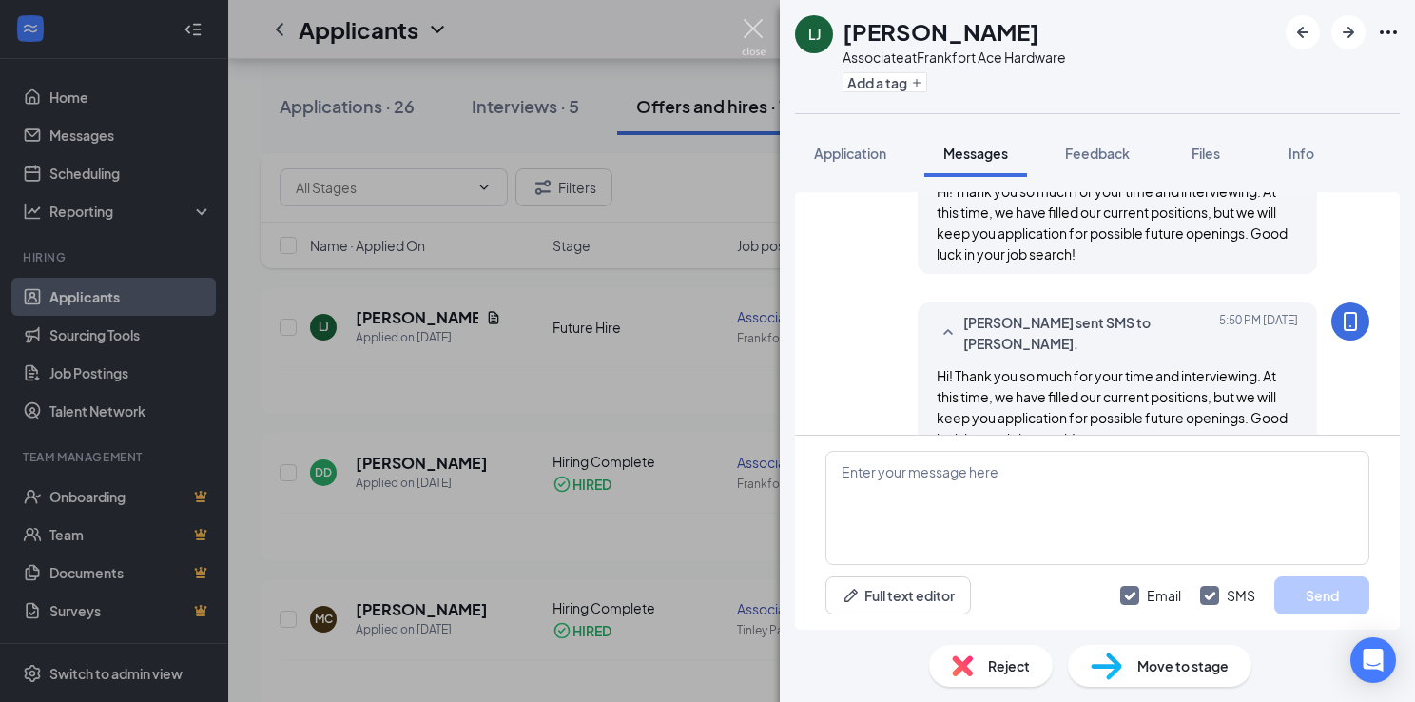
click at [756, 32] on img at bounding box center [754, 37] width 24 height 37
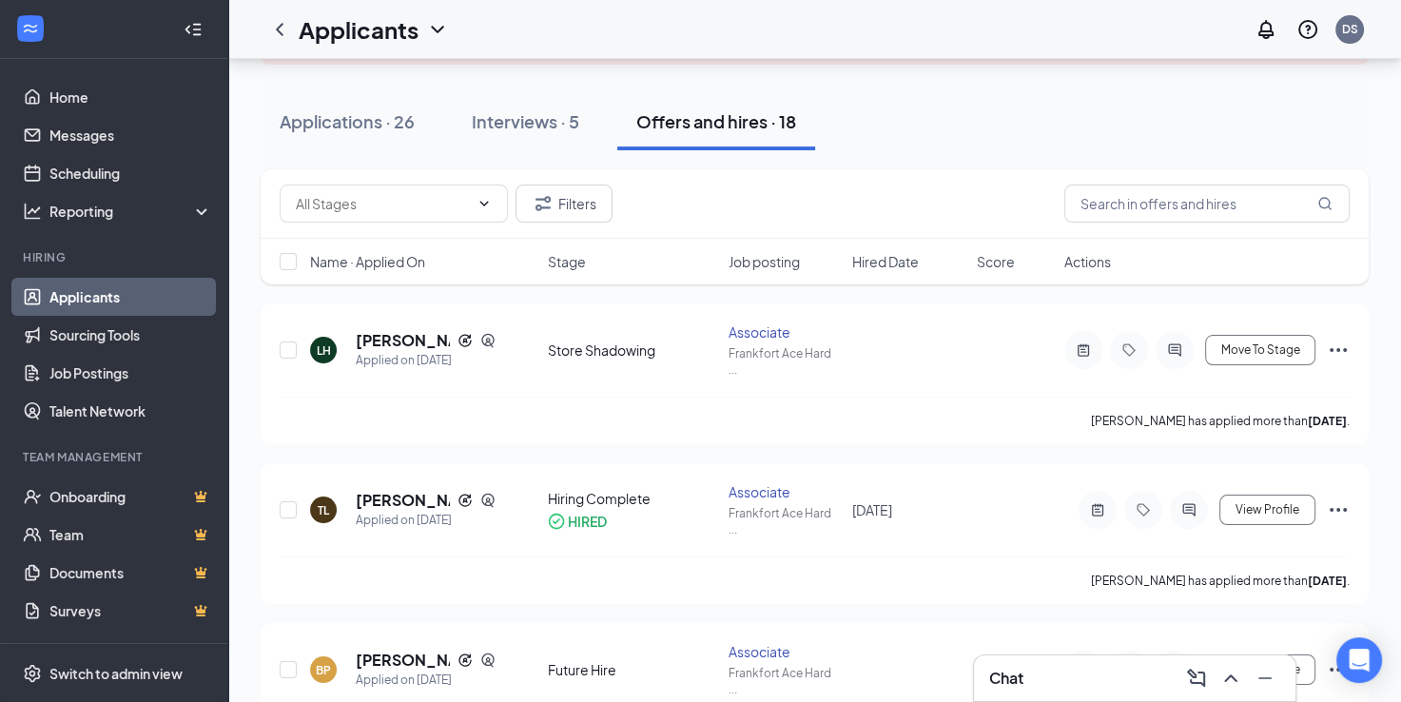
scroll to position [143, 0]
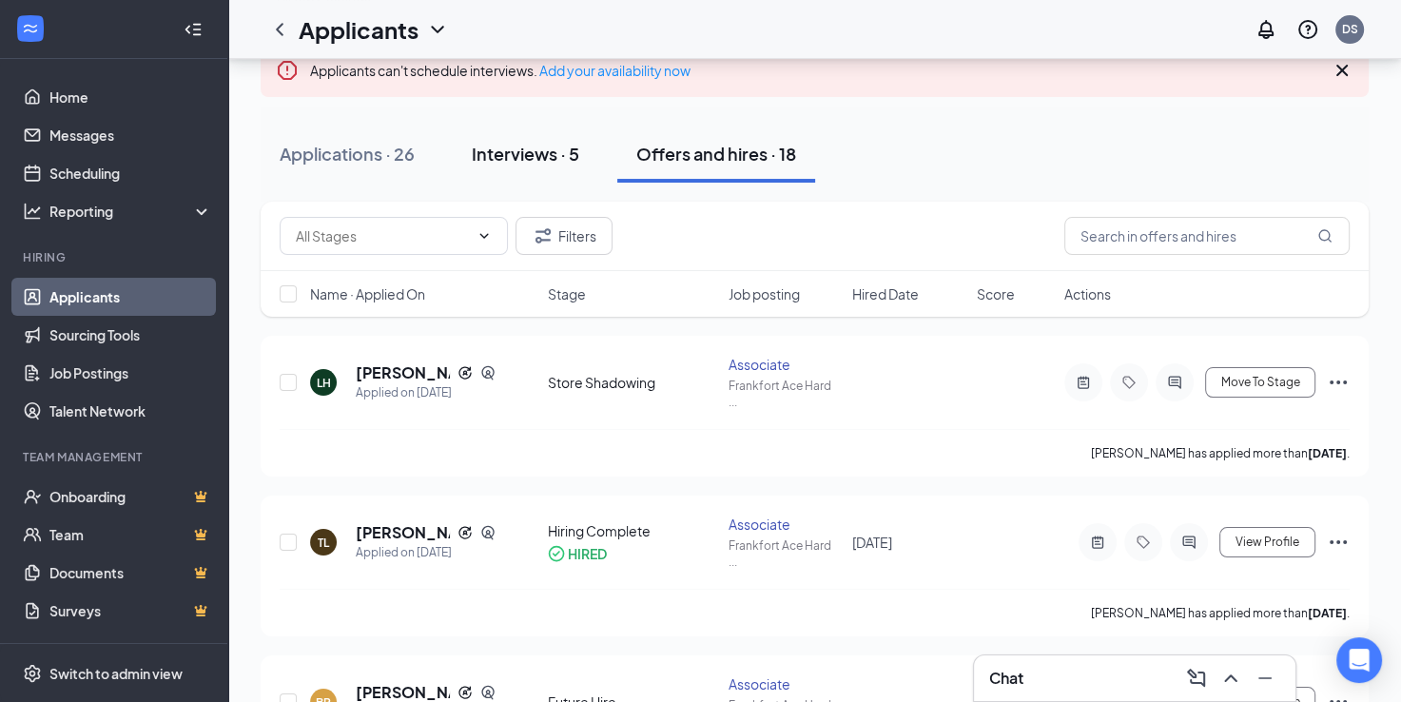
click at [548, 144] on div "Interviews · 5" at bounding box center [525, 154] width 107 height 24
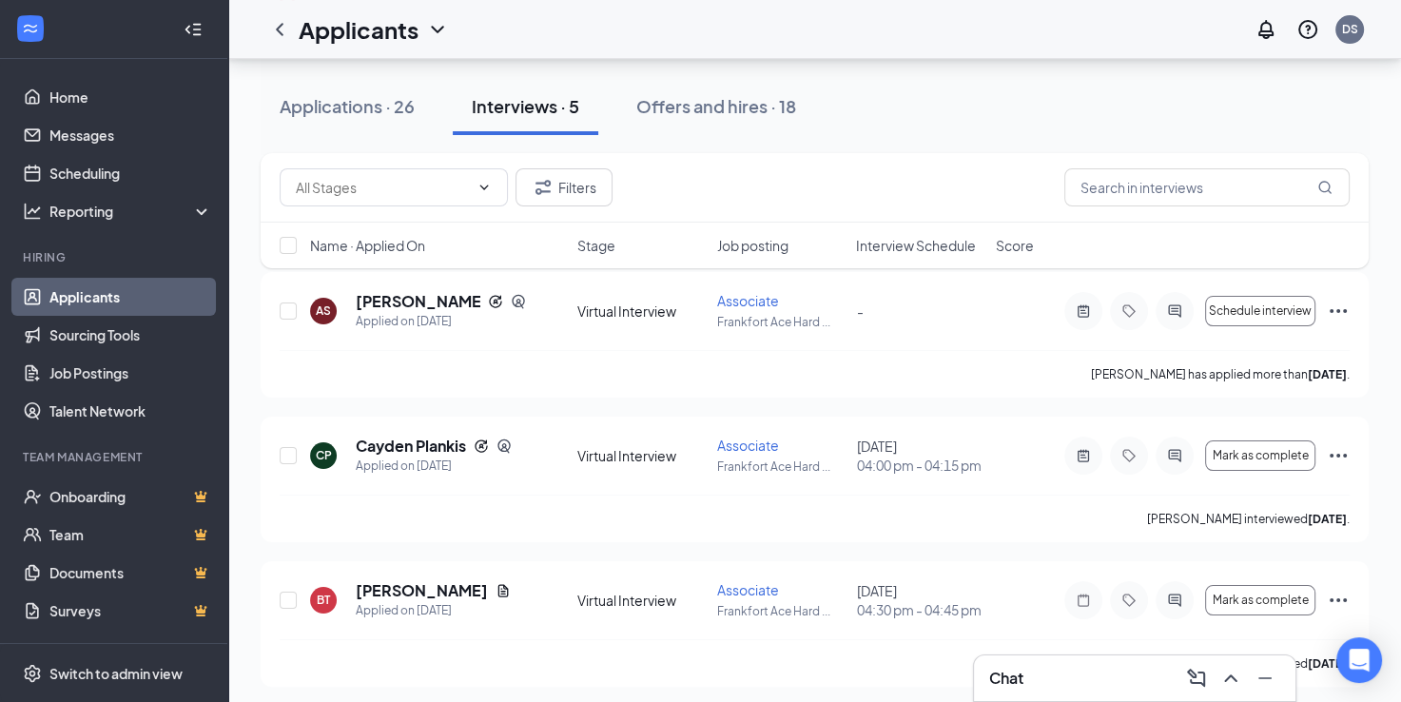
scroll to position [209, 0]
click at [1228, 453] on span "Mark as complete" at bounding box center [1260, 452] width 96 height 13
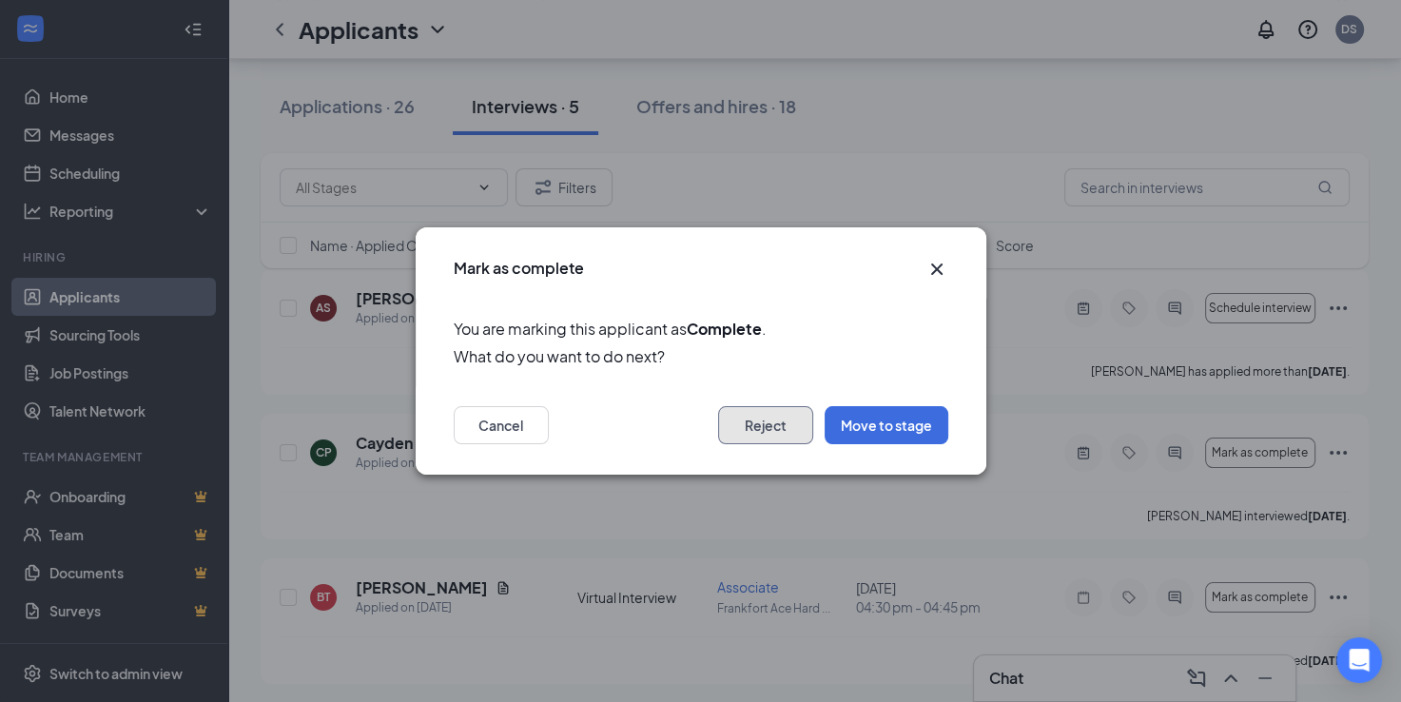
click at [760, 427] on button "Reject" at bounding box center [765, 425] width 95 height 38
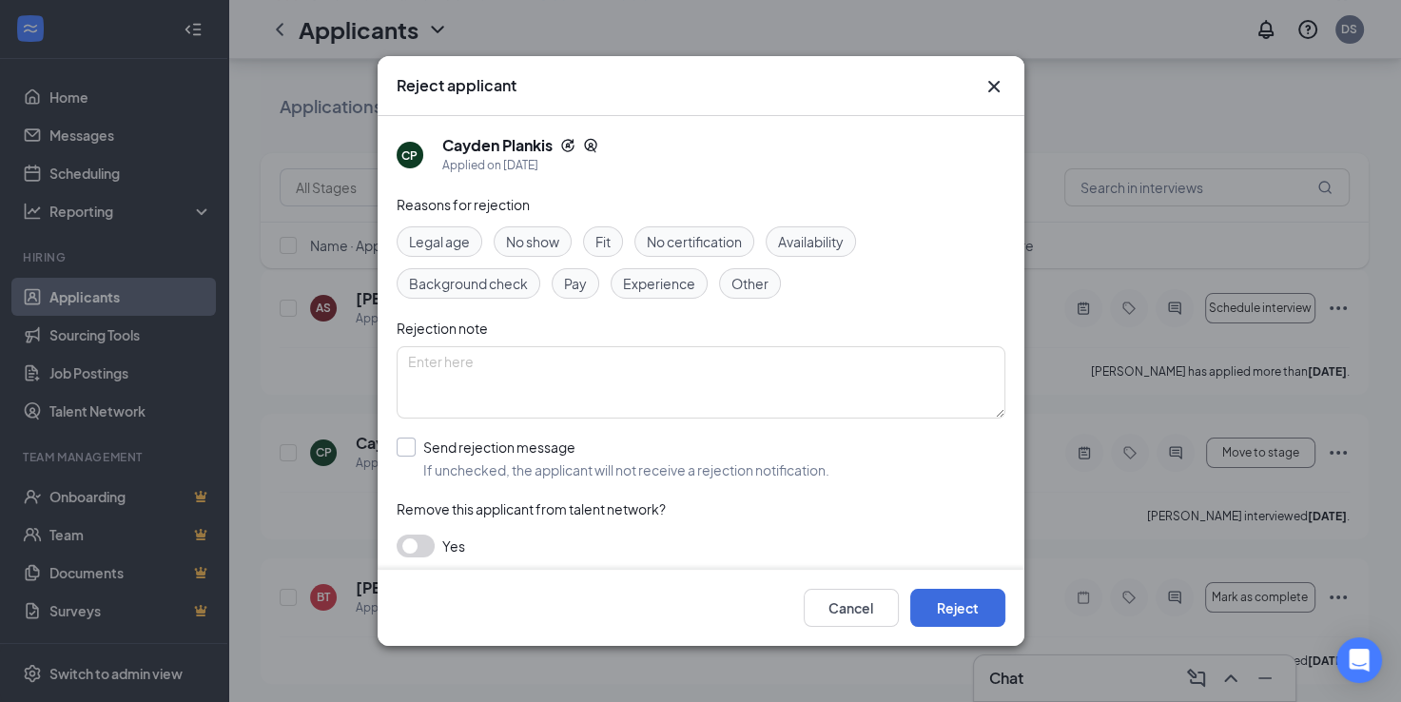
click at [414, 446] on input "Send rejection message If unchecked, the applicant will not receive a rejection…" at bounding box center [612, 458] width 433 height 42
checkbox input "true"
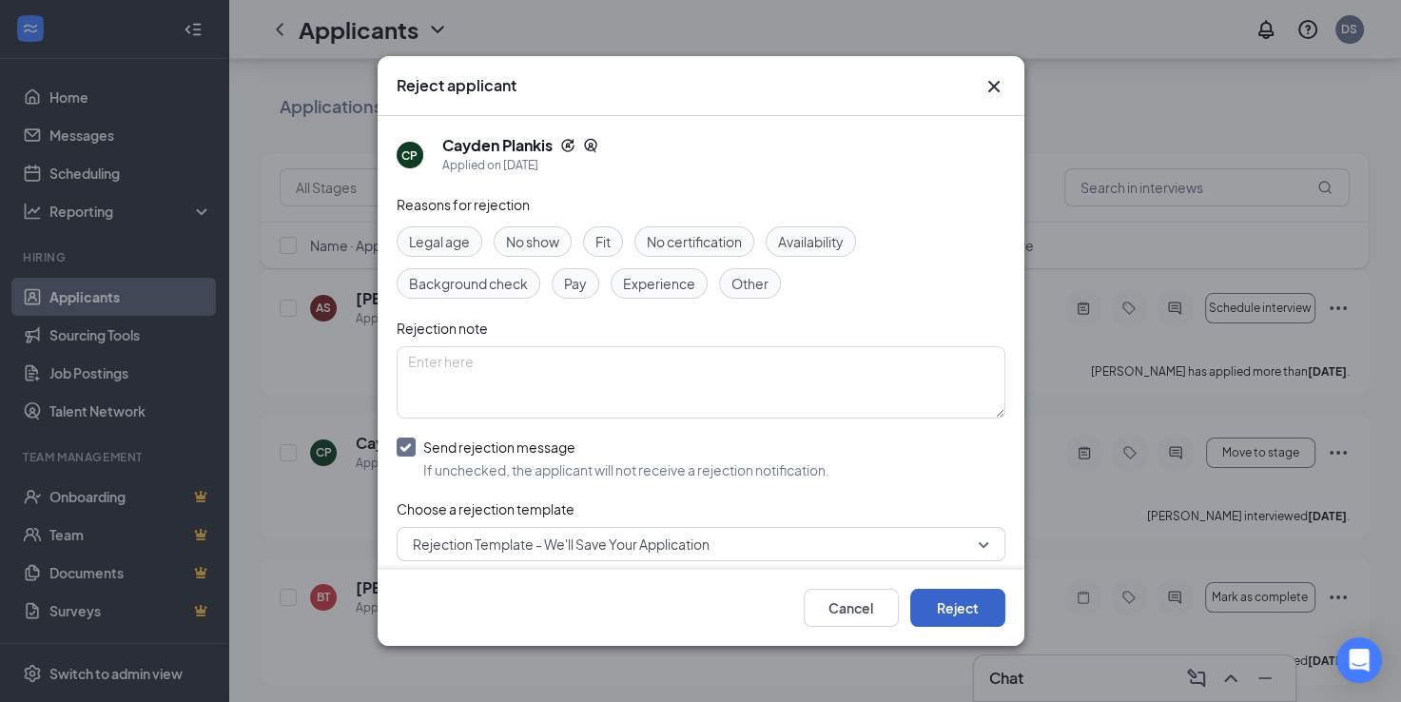
click at [960, 604] on button "Reject" at bounding box center [957, 608] width 95 height 38
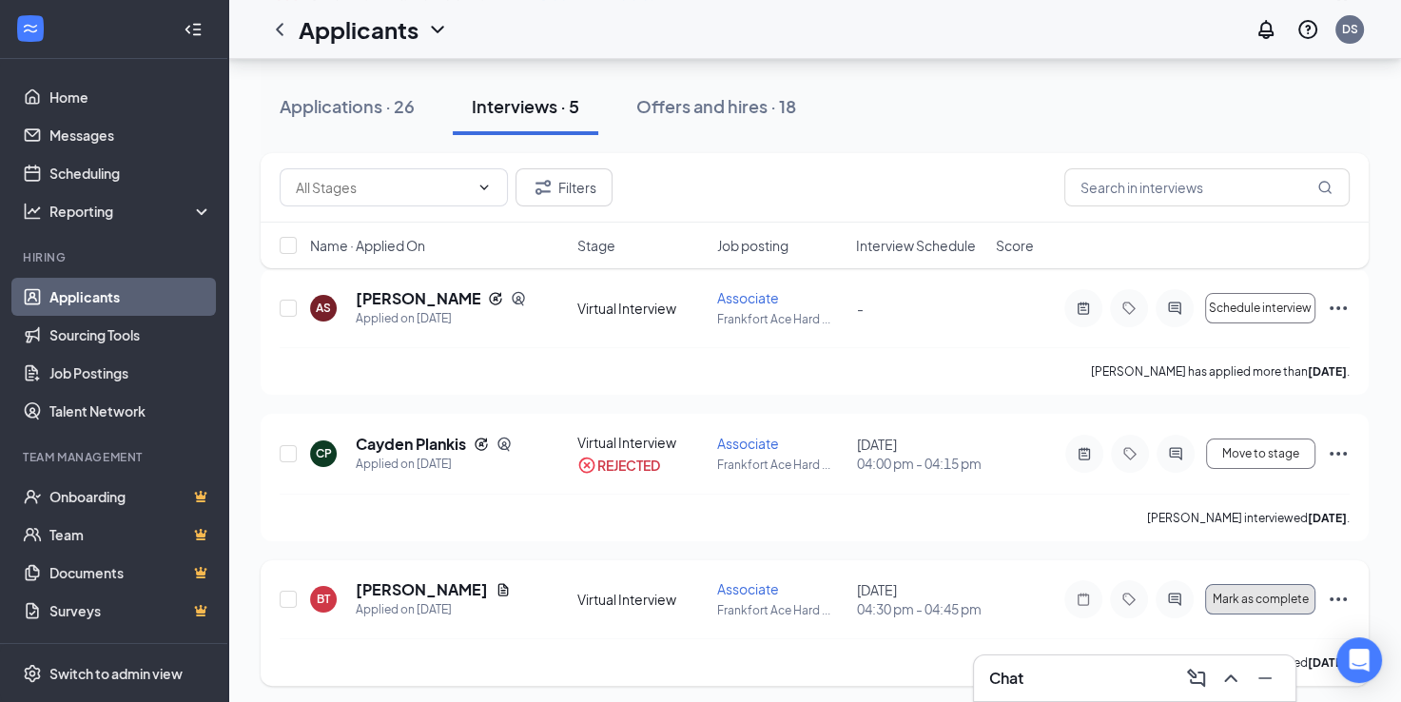
click at [1266, 597] on span "Mark as complete" at bounding box center [1260, 598] width 96 height 13
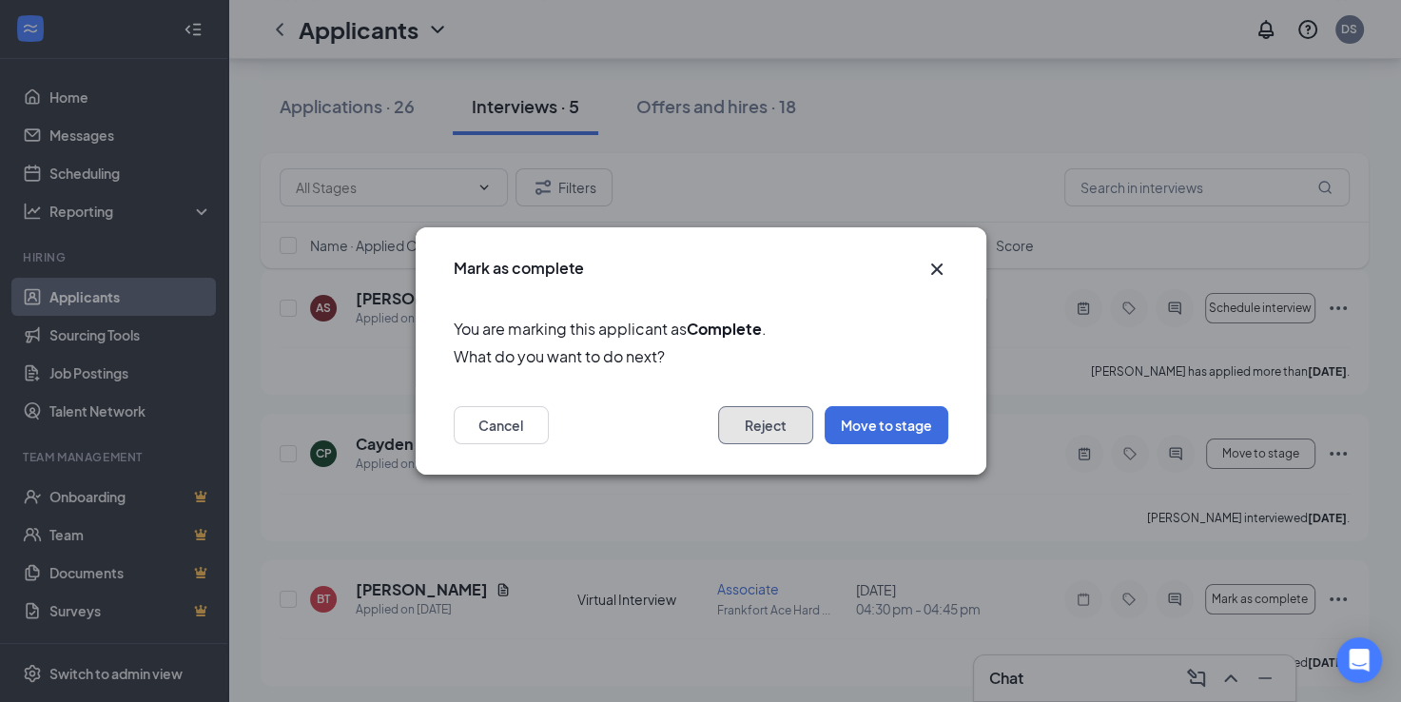
click at [774, 421] on button "Reject" at bounding box center [765, 425] width 95 height 38
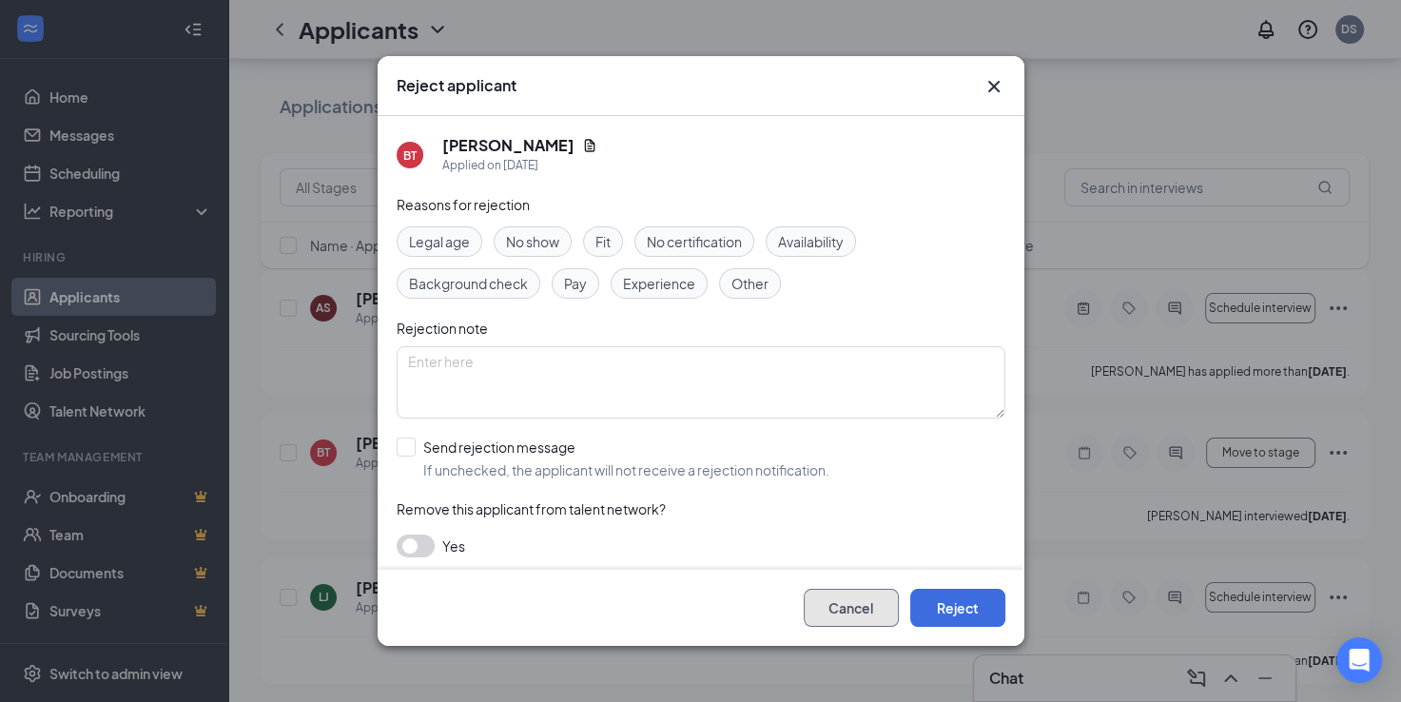
click at [825, 610] on button "Cancel" at bounding box center [850, 608] width 95 height 38
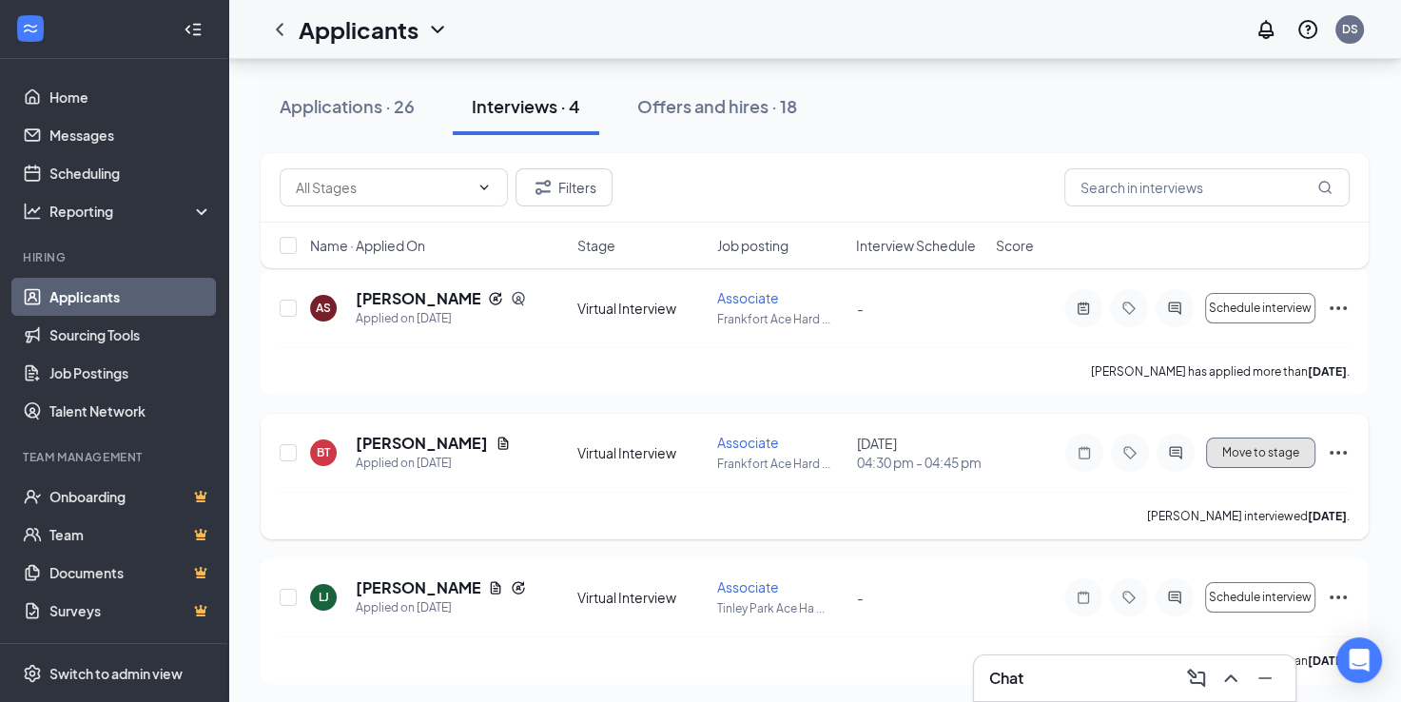
click at [1256, 448] on span "Move to stage" at bounding box center [1260, 452] width 77 height 13
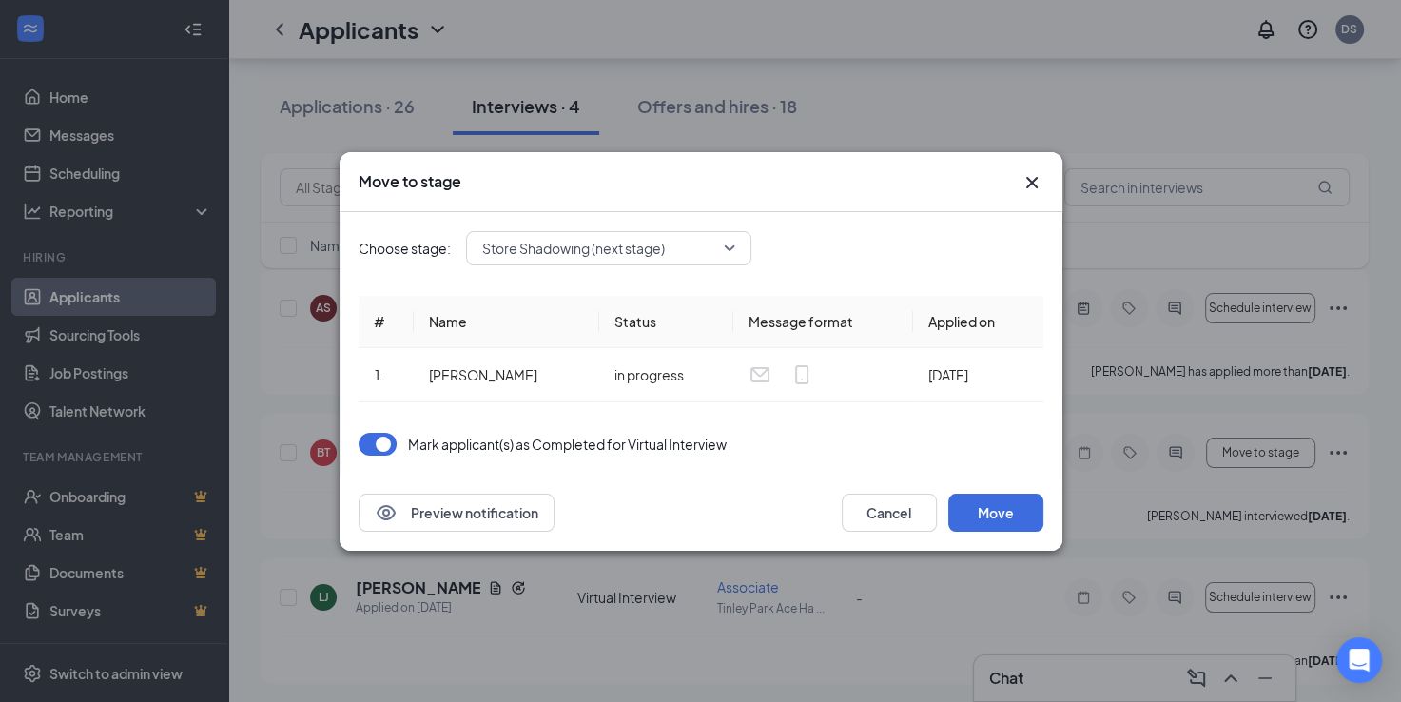
click at [729, 244] on span "Store Shadowing (next stage)" at bounding box center [608, 248] width 253 height 29
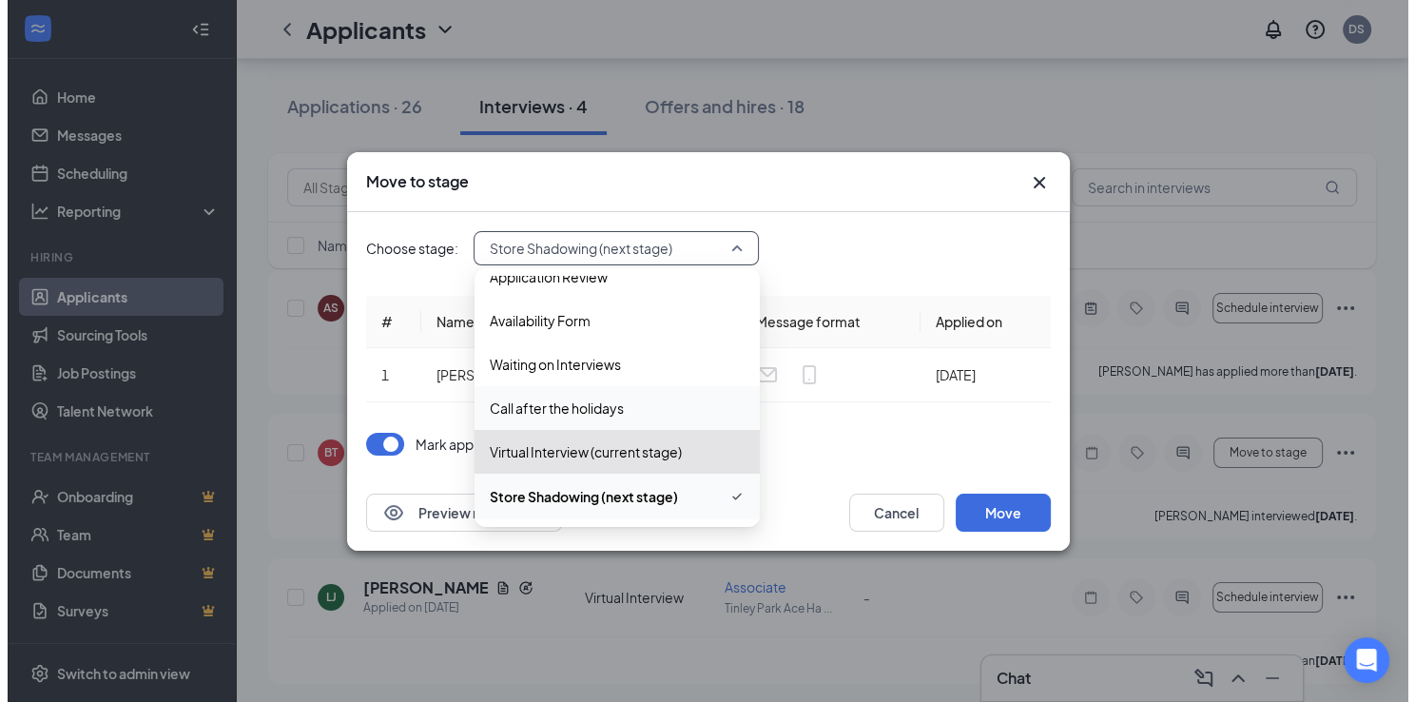
scroll to position [103, 0]
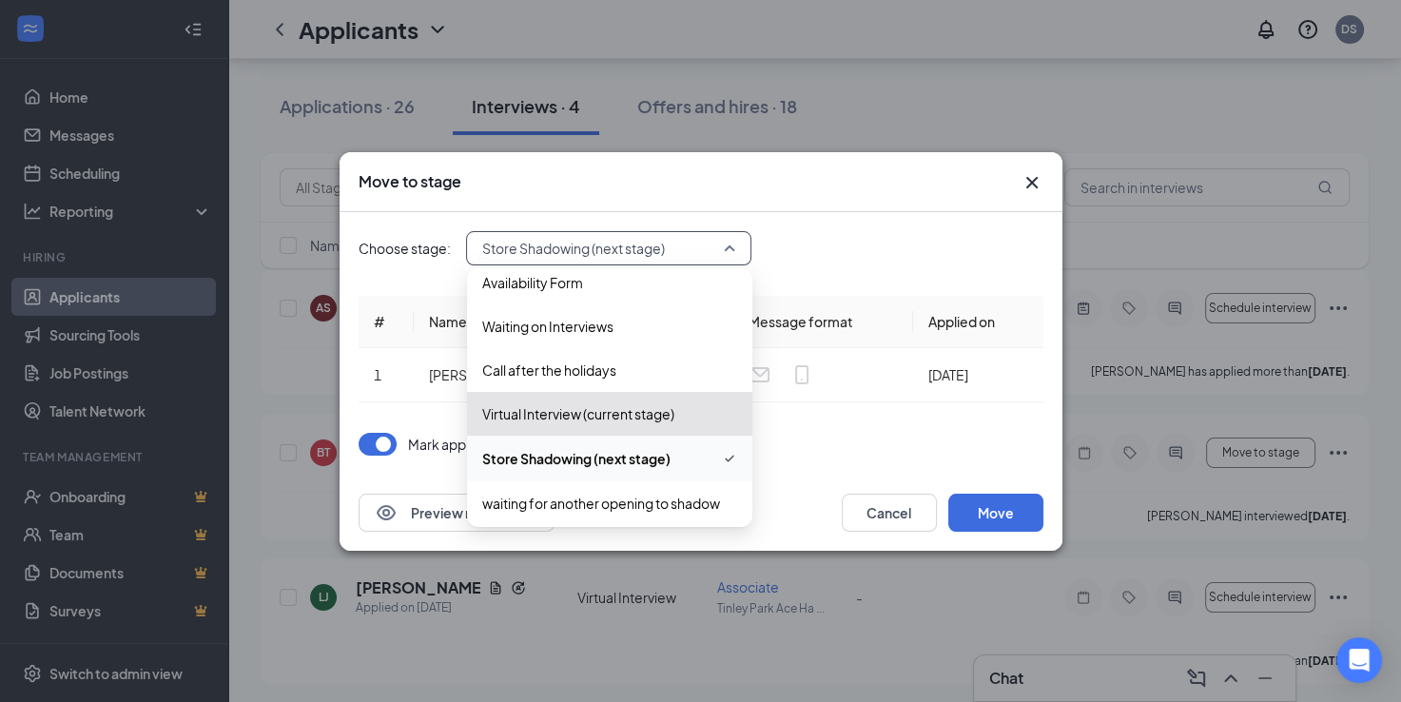
click at [663, 459] on span "Store Shadowing (next stage)" at bounding box center [576, 458] width 188 height 21
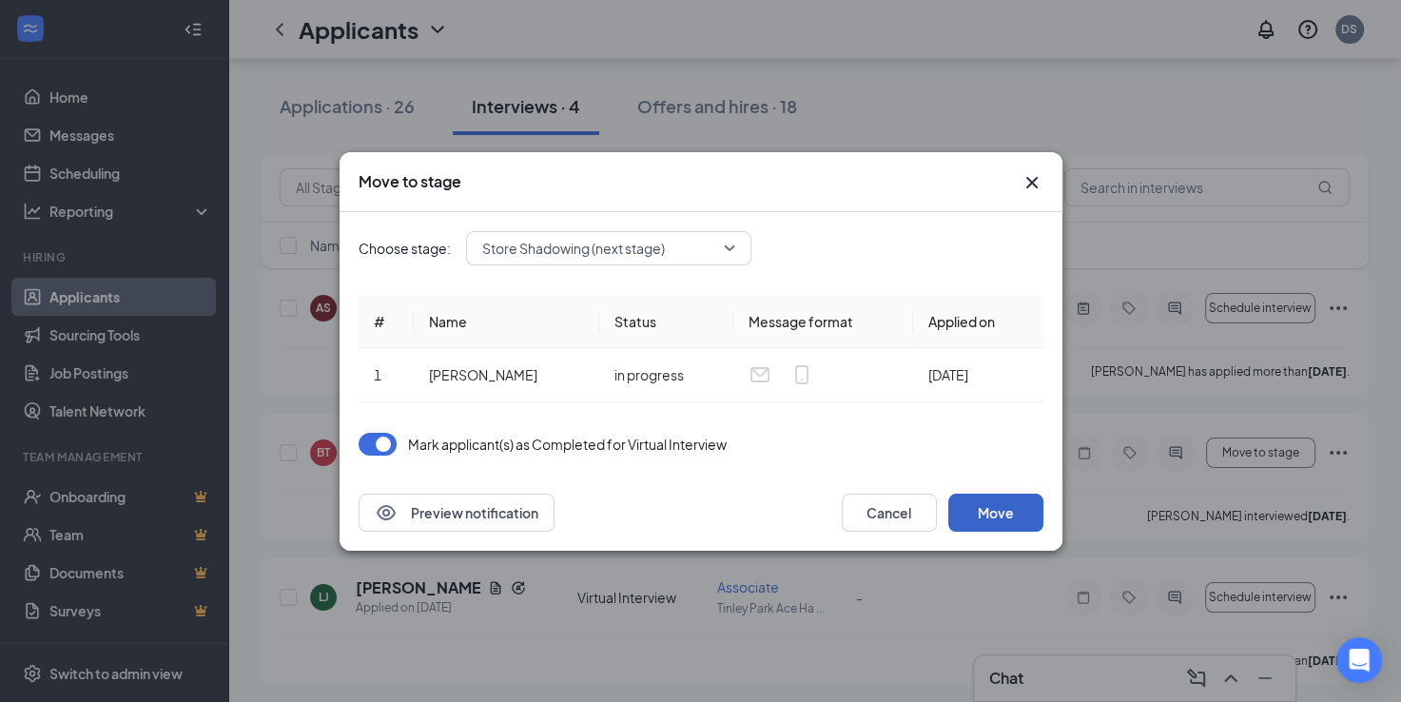
click at [977, 499] on button "Move" at bounding box center [995, 512] width 95 height 38
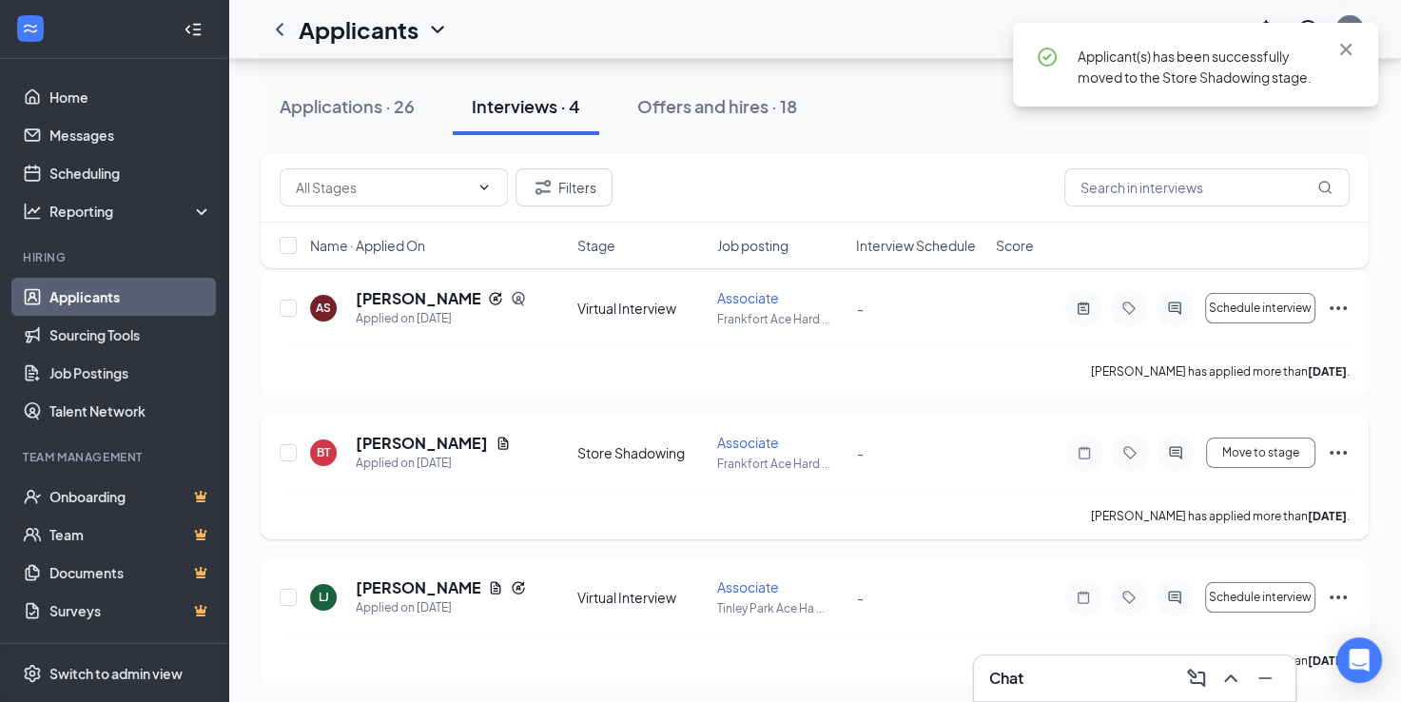
click at [1171, 459] on div at bounding box center [1175, 453] width 38 height 38
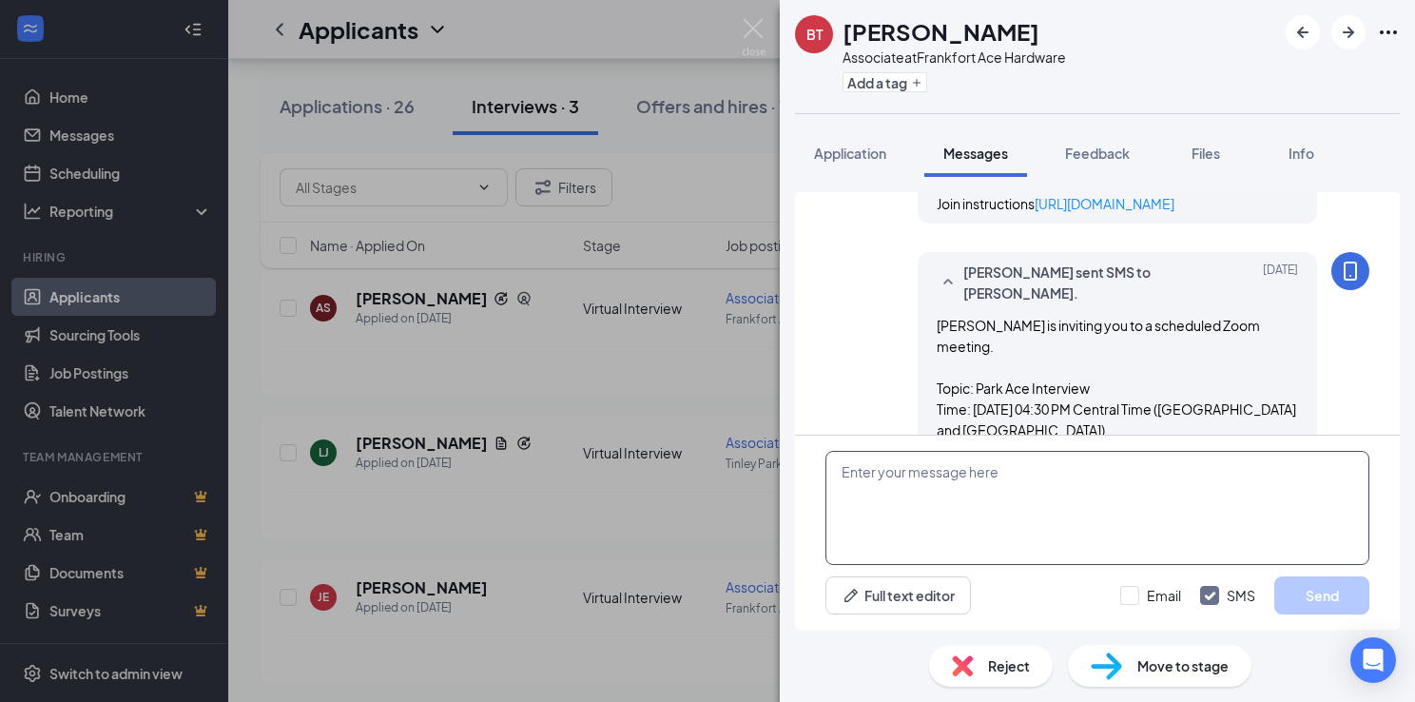
click at [893, 489] on textarea at bounding box center [1097, 508] width 544 height 114
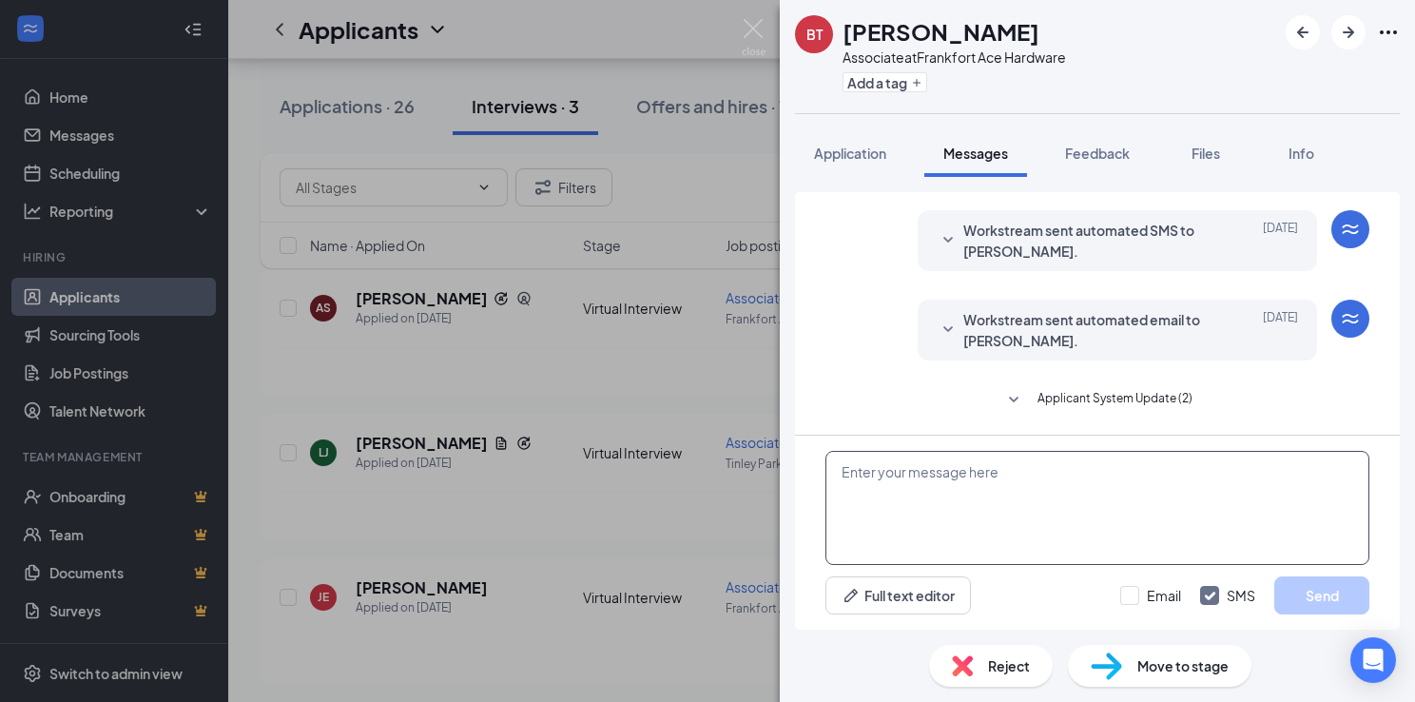
scroll to position [1622, 0]
paste textarea "Hi! Thank you so much for your time and interviewing. At this time, we have fil…"
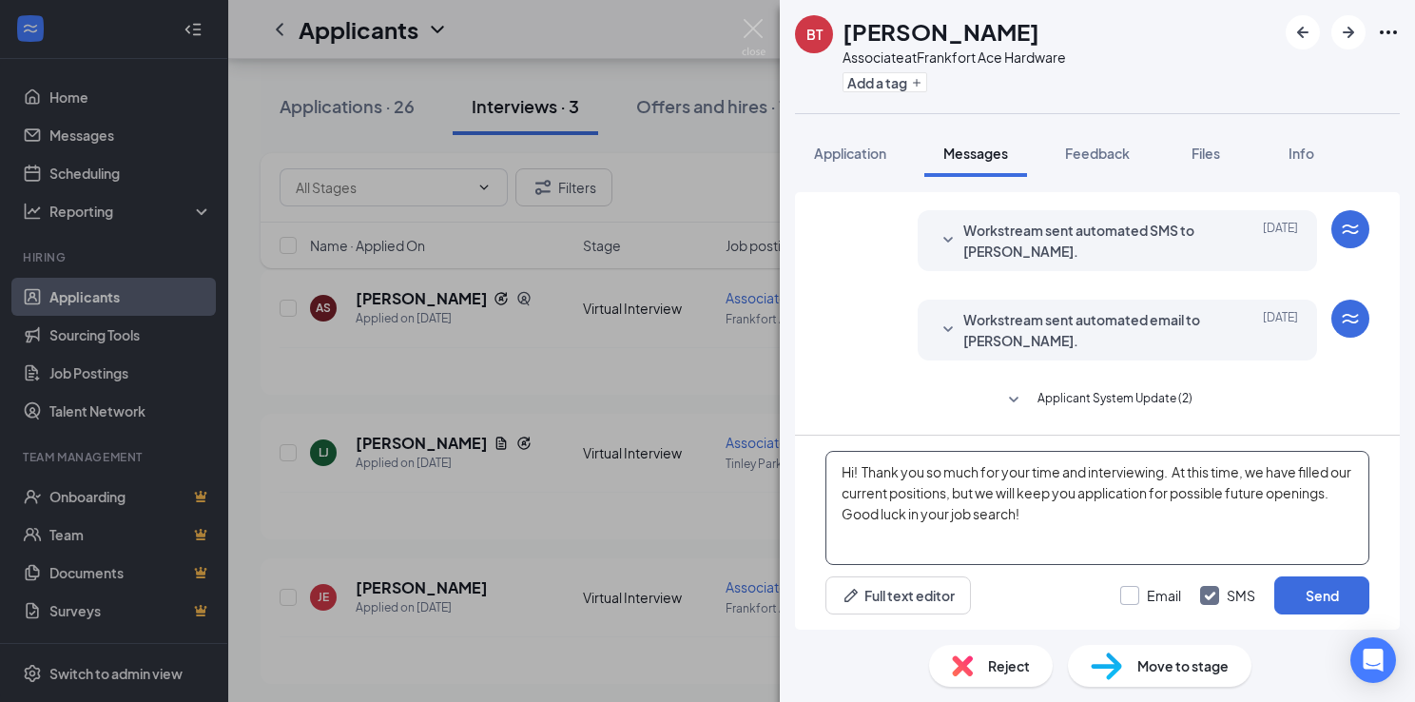
type textarea "Hi! Thank you so much for your time and interviewing. At this time, we have fil…"
click at [1133, 588] on input "Email" at bounding box center [1150, 595] width 61 height 19
checkbox input "true"
click at [1301, 592] on button "Send" at bounding box center [1321, 595] width 95 height 38
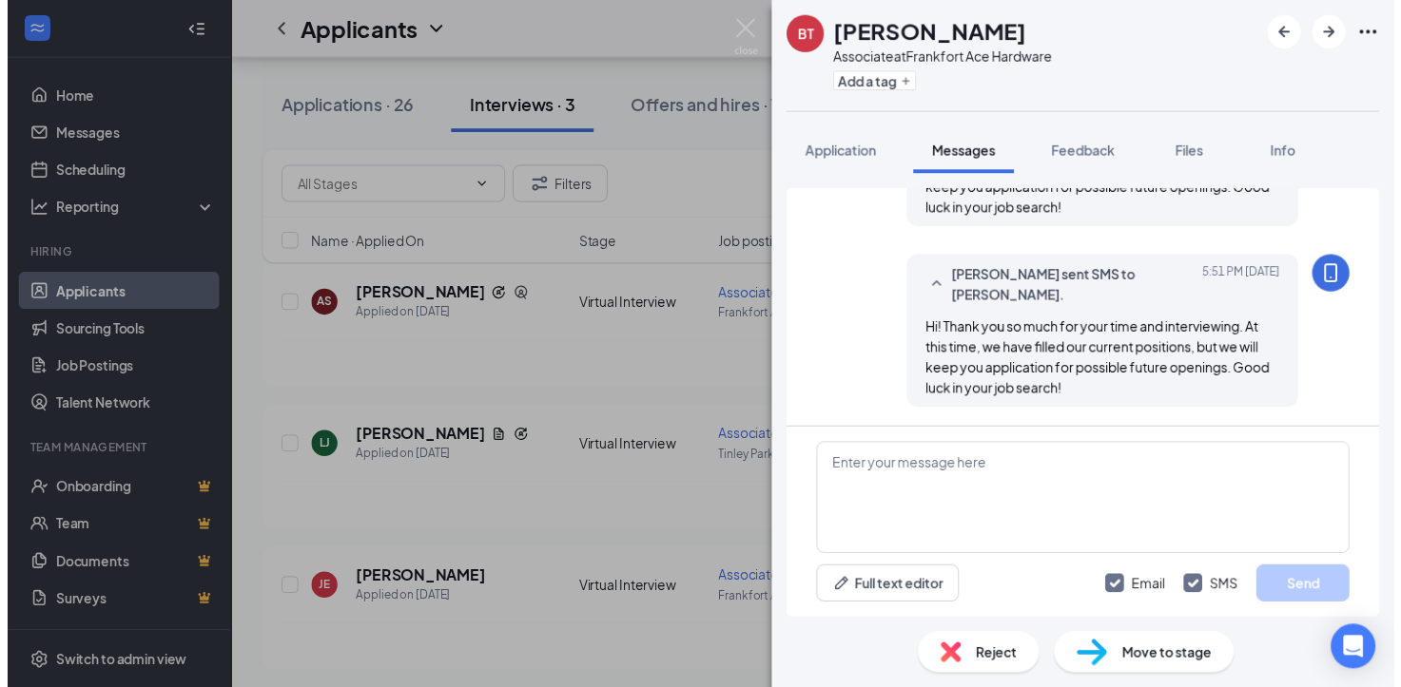
scroll to position [1991, 0]
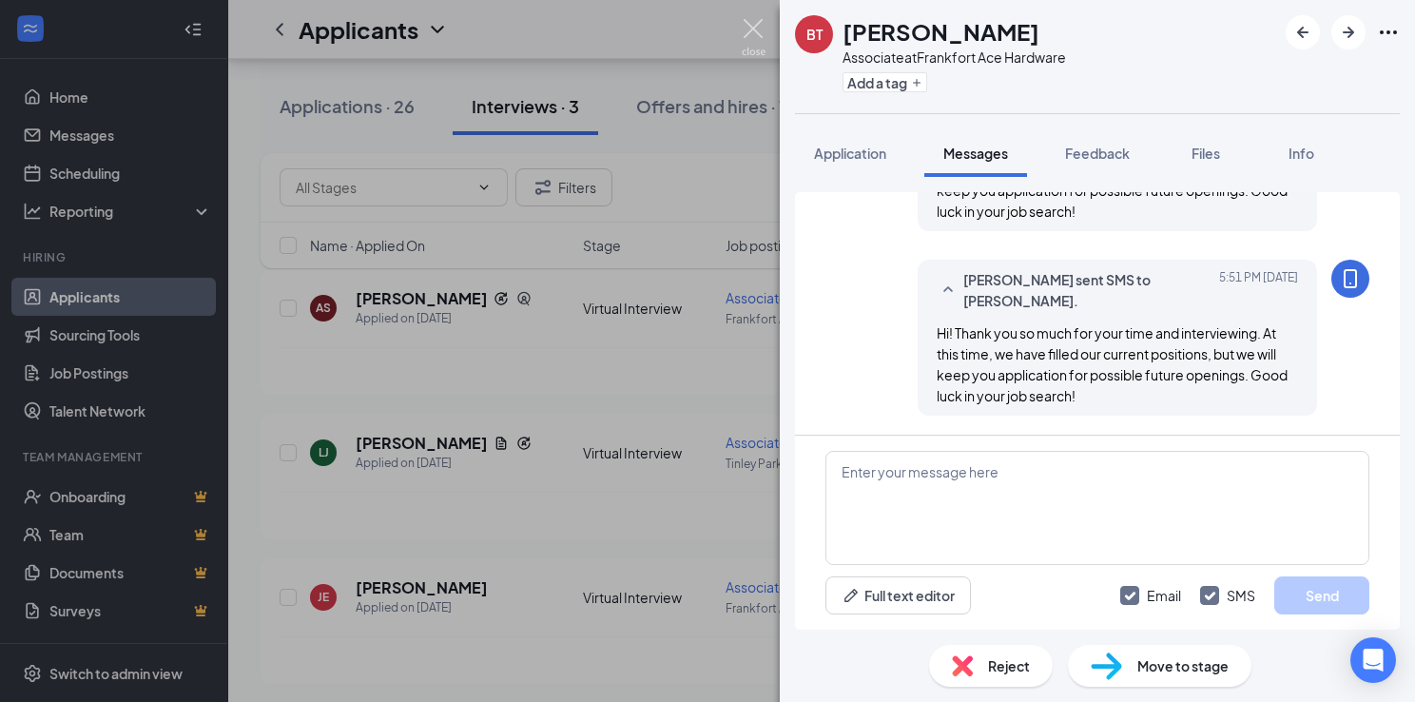
click at [748, 33] on img at bounding box center [754, 37] width 24 height 37
